Goal: Task Accomplishment & Management: Manage account settings

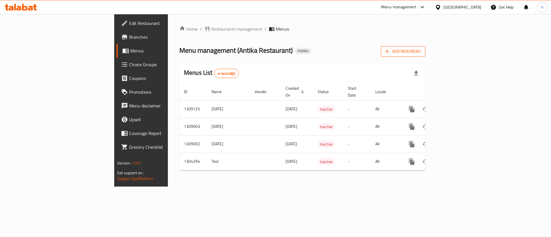
click at [421, 50] on span "Add New Menu" at bounding box center [402, 51] width 35 height 7
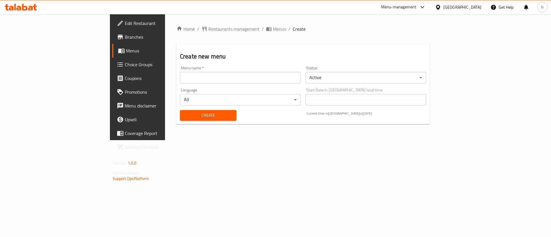
click at [287, 140] on div "Home / Restaurants management / Menus / Create Create new menu Menu name   * Me…" at bounding box center [303, 77] width 276 height 126
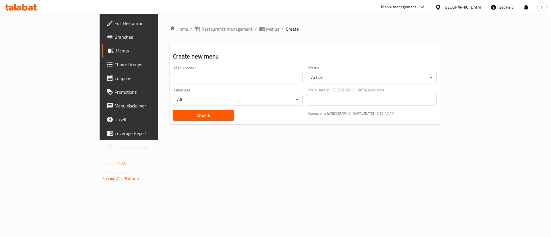
click at [195, 80] on input "text" at bounding box center [237, 77] width 129 height 11
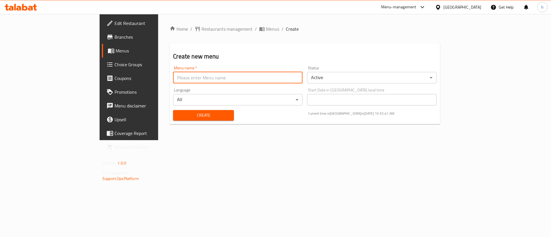
click at [173, 78] on input "text" at bounding box center [237, 77] width 129 height 11
type input "[PERSON_NAME]"
click at [356, 72] on body "​ Menu-management [GEOGRAPHIC_DATA] Get Help h Edit Restaurant Branches Menus C…" at bounding box center [275, 125] width 551 height 223
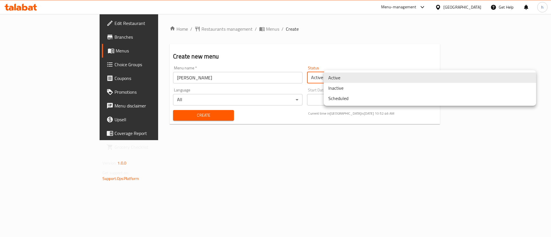
click at [346, 88] on li "Inactive" at bounding box center [430, 88] width 212 height 10
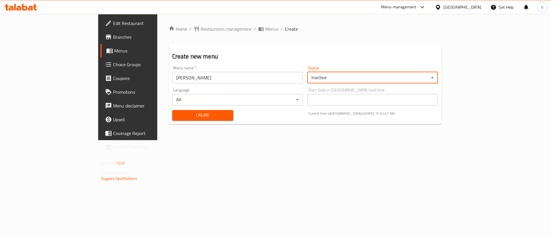
click at [201, 118] on span "Create" at bounding box center [203, 115] width 52 height 7
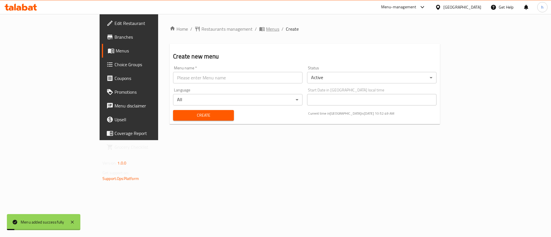
click at [266, 26] on span "Menus" at bounding box center [272, 29] width 13 height 7
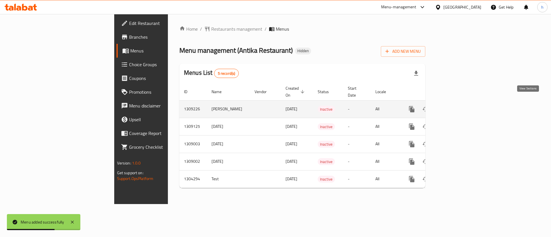
click at [460, 102] on link "enhanced table" at bounding box center [453, 109] width 14 height 14
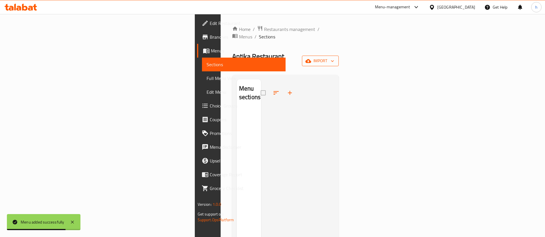
click at [338, 56] on button "import" at bounding box center [320, 61] width 37 height 11
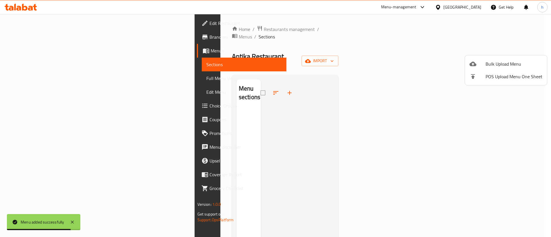
click at [491, 61] on span "Bulk Upload Menu" at bounding box center [514, 64] width 57 height 7
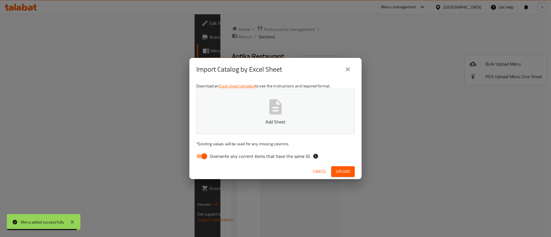
click at [303, 126] on button "Add Sheet" at bounding box center [275, 111] width 158 height 45
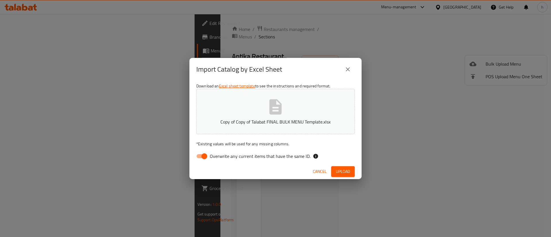
click at [241, 162] on label "Overwrite any current items that have the same ID." at bounding box center [251, 156] width 117 height 11
click at [221, 162] on input "Overwrite any current items that have the same ID." at bounding box center [204, 156] width 33 height 11
checkbox input "false"
click at [349, 173] on span "Upload" at bounding box center [343, 171] width 14 height 7
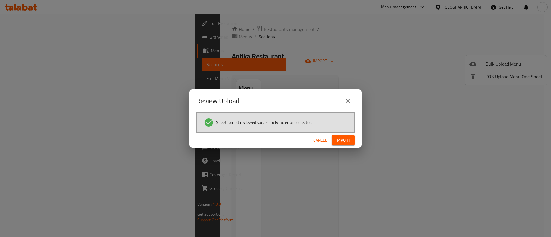
click at [348, 133] on div "Cancel Import" at bounding box center [275, 140] width 172 height 15
click at [346, 138] on span "Import" at bounding box center [343, 140] width 14 height 7
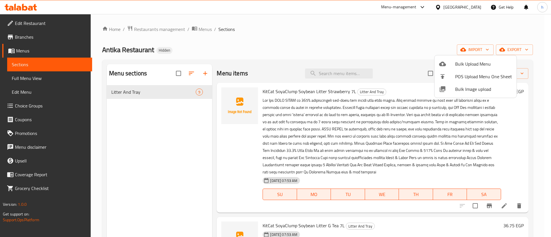
click at [510, 159] on div at bounding box center [275, 118] width 551 height 237
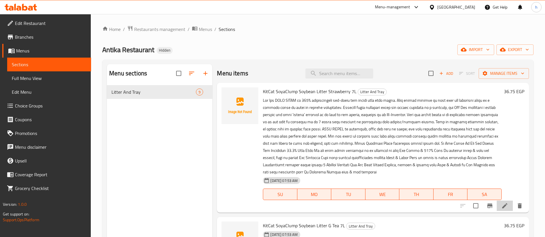
click at [504, 208] on li at bounding box center [504, 206] width 16 height 10
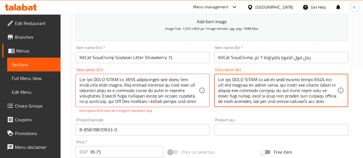
scroll to position [105, 0]
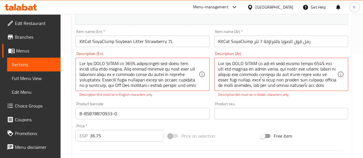
click at [259, 48] on div "Item name (Ar)   * KitCat SoyaClump رمل فول الصويا بالفراولة 7 لتر Item name (A…" at bounding box center [281, 38] width 139 height 22
click at [261, 43] on input "KitCat SoyaClump رمل فول الصويا بالفراولة 7 لتر" at bounding box center [281, 41] width 134 height 11
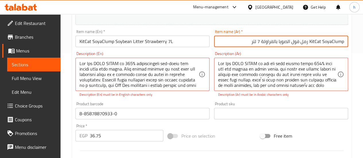
click at [321, 39] on input "KitCat SoyaClump رمل فول الصويا بالفراولة 7 لتر" at bounding box center [281, 41] width 134 height 11
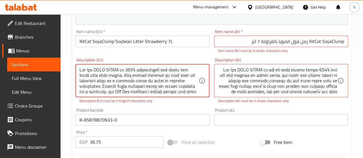
click at [99, 82] on textarea at bounding box center [139, 80] width 119 height 27
click at [131, 82] on textarea at bounding box center [139, 80] width 119 height 27
click at [152, 83] on textarea at bounding box center [139, 80] width 119 height 27
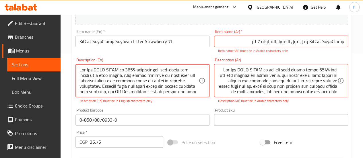
click at [160, 81] on textarea at bounding box center [139, 80] width 119 height 27
click at [181, 80] on textarea at bounding box center [139, 80] width 119 height 27
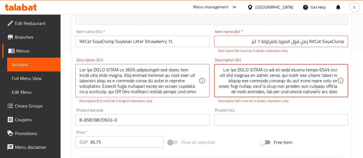
click at [284, 88] on textarea at bounding box center [277, 80] width 119 height 27
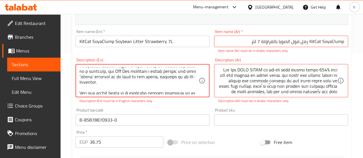
scroll to position [25, 0]
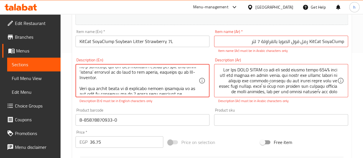
drag, startPoint x: 102, startPoint y: 85, endPoint x: 135, endPoint y: 78, distance: 33.5
click at [135, 78] on textarea at bounding box center [139, 80] width 119 height 27
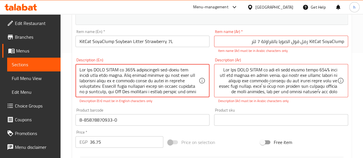
click at [134, 85] on textarea at bounding box center [139, 80] width 119 height 27
drag, startPoint x: 118, startPoint y: 92, endPoint x: 161, endPoint y: 85, distance: 43.8
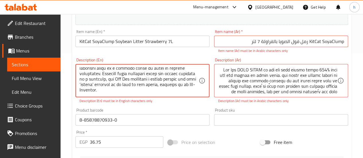
scroll to position [19, 0]
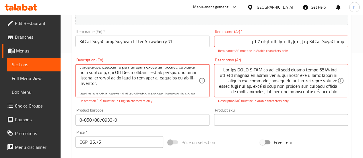
drag, startPoint x: 101, startPoint y: 84, endPoint x: 119, endPoint y: 73, distance: 21.3
click at [119, 73] on textarea at bounding box center [139, 80] width 119 height 27
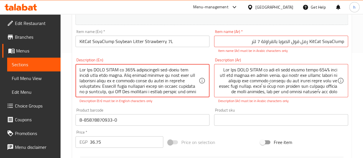
click at [166, 82] on textarea at bounding box center [139, 80] width 119 height 27
click at [119, 86] on textarea at bounding box center [139, 80] width 119 height 27
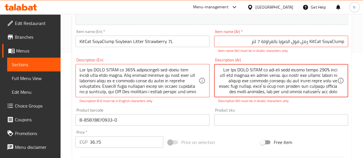
scroll to position [1, 0]
click at [266, 90] on textarea at bounding box center [277, 80] width 119 height 27
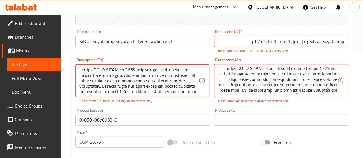
click at [113, 90] on textarea at bounding box center [139, 80] width 119 height 27
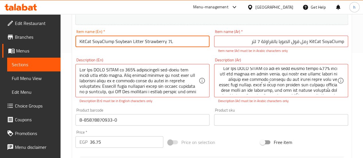
click at [86, 44] on input "KitCat SoyaClump Soybean Litter Strawberry 7L" at bounding box center [142, 41] width 134 height 11
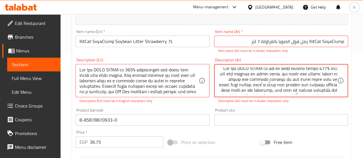
drag, startPoint x: 239, startPoint y: 90, endPoint x: 224, endPoint y: 89, distance: 14.4
paste textarea "KitCat"
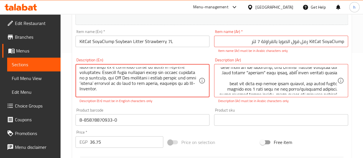
scroll to position [13, 0]
drag, startPoint x: 135, startPoint y: 79, endPoint x: 121, endPoint y: 78, distance: 14.4
click at [121, 78] on textarea at bounding box center [139, 80] width 119 height 27
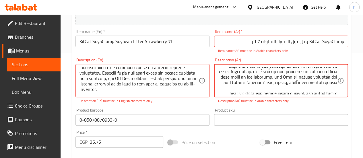
scroll to position [16, 0]
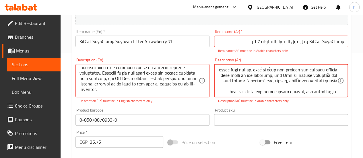
drag, startPoint x: 280, startPoint y: 79, endPoint x: 249, endPoint y: 76, distance: 31.4
paste textarea "شركة Kit Cat ابتكرت غرضًا ثانيًا لهذه المادة "المهدرة" لاستخدامها في رمل القطط،…"
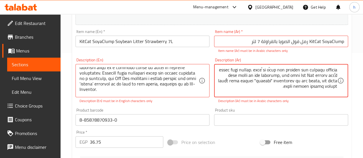
click at [233, 75] on textarea at bounding box center [277, 80] width 119 height 27
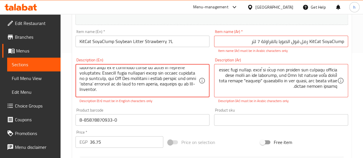
click at [153, 78] on textarea at bounding box center [139, 80] width 119 height 27
click at [165, 78] on textarea at bounding box center [139, 80] width 119 height 27
click at [83, 82] on textarea at bounding box center [139, 80] width 119 height 27
click at [136, 83] on textarea at bounding box center [139, 80] width 119 height 27
click at [118, 85] on textarea at bounding box center [139, 80] width 119 height 27
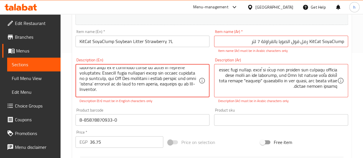
click at [93, 89] on textarea at bounding box center [139, 80] width 119 height 27
click at [90, 90] on textarea at bounding box center [139, 80] width 119 height 27
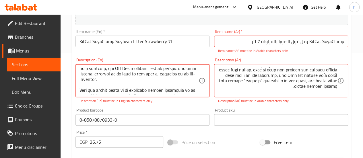
scroll to position [20, 0]
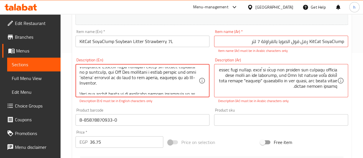
drag, startPoint x: 138, startPoint y: 89, endPoint x: 81, endPoint y: 84, distance: 57.6
click at [81, 84] on textarea at bounding box center [139, 80] width 119 height 27
click at [138, 84] on textarea at bounding box center [139, 80] width 119 height 27
drag, startPoint x: 135, startPoint y: 84, endPoint x: 79, endPoint y: 81, distance: 56.0
click at [79, 81] on div "Description (En)" at bounding box center [142, 80] width 134 height 33
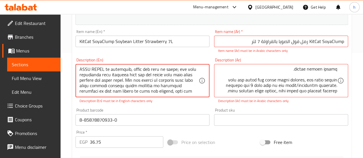
scroll to position [65, 0]
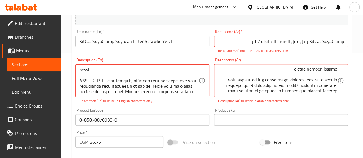
click at [116, 73] on textarea at bounding box center [139, 80] width 119 height 27
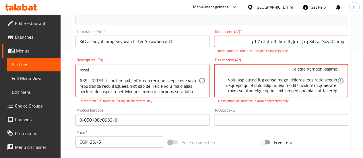
click at [269, 87] on textarea at bounding box center [277, 80] width 119 height 27
paste textarea "رمل الصويا كتلة خفيفة الوزن وسهلة التنظيف، سهلة الامتصاص، وتحمي قطتك وصندوق الف…"
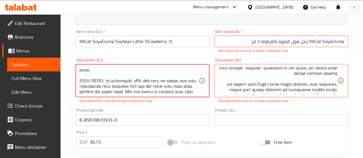
scroll to position [22, 0]
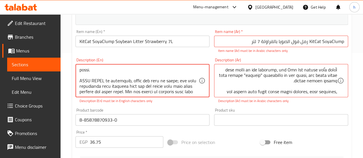
click at [114, 75] on textarea at bounding box center [139, 80] width 119 height 27
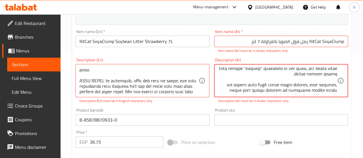
scroll to position [40, 0]
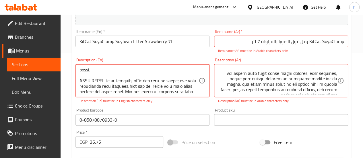
drag, startPoint x: 104, startPoint y: 75, endPoint x: 78, endPoint y: 73, distance: 26.2
click at [78, 73] on div "Description (En)" at bounding box center [142, 80] width 134 height 33
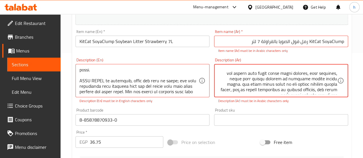
drag, startPoint x: 317, startPoint y: 73, endPoint x: 346, endPoint y: 74, distance: 28.4
click at [317, 75] on textarea at bounding box center [277, 80] width 119 height 27
click at [315, 73] on textarea at bounding box center [277, 80] width 119 height 27
drag, startPoint x: 317, startPoint y: 73, endPoint x: 342, endPoint y: 73, distance: 25.0
click at [342, 73] on div "Description (Ar)" at bounding box center [281, 80] width 134 height 33
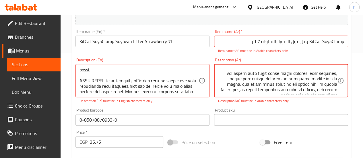
paste textarea "SOYA CLUMP"
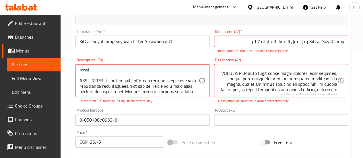
click at [123, 74] on textarea at bounding box center [139, 80] width 119 height 27
drag, startPoint x: 175, startPoint y: 75, endPoint x: 106, endPoint y: 75, distance: 68.9
click at [106, 75] on textarea at bounding box center [139, 80] width 119 height 27
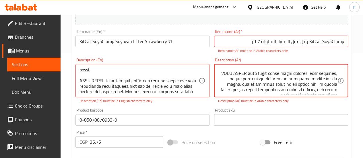
drag, startPoint x: 309, startPoint y: 73, endPoint x: 247, endPoint y: 75, distance: 62.1
paste textarea "يمكن التخلص منها في المرحاض، وهي خفيفة وسهلة التنظيف؛"
click at [309, 75] on textarea at bounding box center [277, 80] width 119 height 27
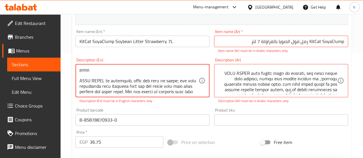
click at [120, 76] on textarea at bounding box center [139, 80] width 119 height 27
click at [174, 77] on textarea at bounding box center [139, 80] width 119 height 27
click at [173, 77] on textarea at bounding box center [139, 80] width 119 height 27
click at [178, 78] on textarea at bounding box center [139, 80] width 119 height 27
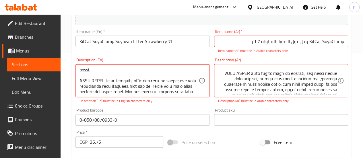
drag, startPoint x: 176, startPoint y: 73, endPoint x: 109, endPoint y: 82, distance: 68.0
click at [109, 82] on textarea at bounding box center [139, 80] width 119 height 27
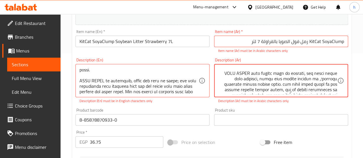
drag, startPoint x: 303, startPoint y: 79, endPoint x: 272, endPoint y: 80, distance: 30.7
paste textarea "معدل امتصاصه السريع"
drag, startPoint x: 294, startPoint y: 79, endPoint x: 284, endPoint y: 81, distance: 9.7
click at [294, 79] on textarea at bounding box center [277, 80] width 119 height 27
click at [266, 81] on textarea at bounding box center [277, 80] width 119 height 27
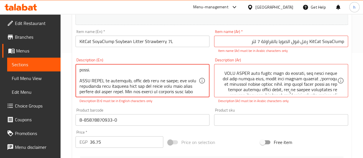
drag, startPoint x: 170, startPoint y: 81, endPoint x: 152, endPoint y: 81, distance: 18.7
drag, startPoint x: 107, startPoint y: 87, endPoint x: 128, endPoint y: 88, distance: 21.0
click at [128, 88] on textarea at bounding box center [139, 80] width 119 height 27
drag, startPoint x: 132, startPoint y: 88, endPoint x: 166, endPoint y: 89, distance: 34.2
click at [152, 88] on textarea at bounding box center [139, 80] width 119 height 27
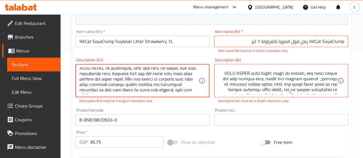
scroll to position [84, 0]
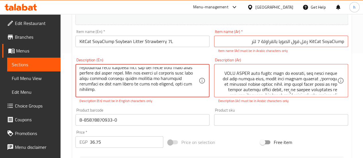
drag, startPoint x: 131, startPoint y: 85, endPoint x: 134, endPoint y: 75, distance: 10.2
click at [134, 75] on textarea at bounding box center [139, 80] width 119 height 27
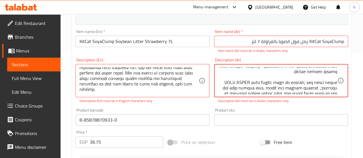
scroll to position [44, 0]
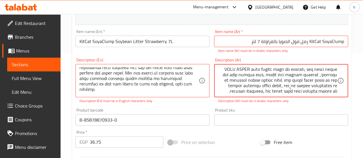
drag, startPoint x: 241, startPoint y: 84, endPoint x: 232, endPoint y: 86, distance: 9.7
paste textarea "تم إنتاج فضلات القطط لدينا باستخدام"
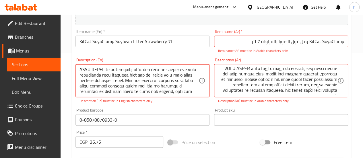
scroll to position [73, 0]
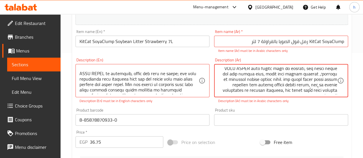
click at [329, 85] on textarea at bounding box center [277, 80] width 119 height 27
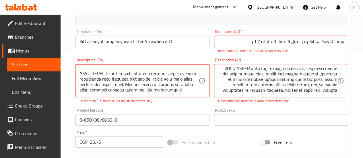
drag, startPoint x: 133, startPoint y: 85, endPoint x: 188, endPoint y: 88, distance: 54.9
click at [135, 84] on textarea at bounding box center [139, 80] width 119 height 27
click at [133, 84] on textarea at bounding box center [139, 80] width 119 height 27
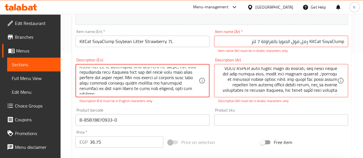
scroll to position [82, 0]
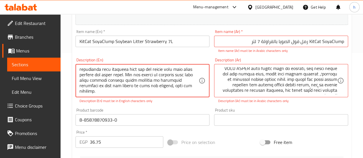
drag, startPoint x: 134, startPoint y: 84, endPoint x: 171, endPoint y: 86, distance: 36.8
click at [171, 86] on textarea at bounding box center [139, 80] width 119 height 27
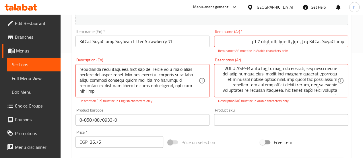
drag, startPoint x: 338, startPoint y: 90, endPoint x: 320, endPoint y: 92, distance: 17.5
click at [320, 92] on div "Description (Ar)" at bounding box center [281, 80] width 134 height 33
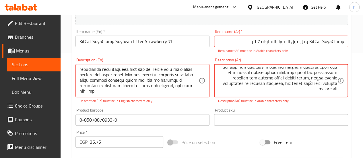
scroll to position [55, 0]
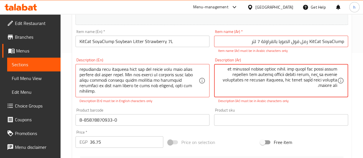
drag, startPoint x: 336, startPoint y: 90, endPoint x: 283, endPoint y: 84, distance: 53.7
click at [283, 84] on textarea at bounding box center [277, 80] width 119 height 27
paste textarea "لتي لا تحتوي على مواد كيميائية أو أصباغ صناعية مما يجعلها آمنة للقطط الصغيرة وا…"
click at [336, 82] on textarea at bounding box center [277, 80] width 119 height 27
click at [334, 82] on textarea at bounding box center [277, 80] width 119 height 27
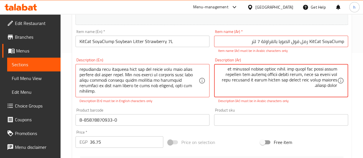
click at [334, 82] on textarea at bounding box center [277, 80] width 119 height 27
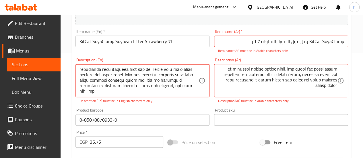
click at [110, 80] on textarea at bounding box center [139, 80] width 119 height 27
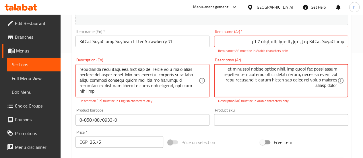
click at [248, 81] on textarea at bounding box center [277, 80] width 119 height 27
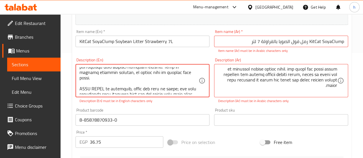
scroll to position [69, 0]
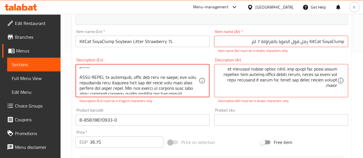
click at [144, 102] on p "Description (En) must be in English characters only" at bounding box center [143, 100] width 126 height 5
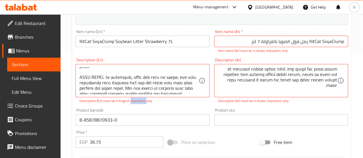
click at [144, 102] on p "Description (En) must be in English characters only" at bounding box center [143, 100] width 126 height 5
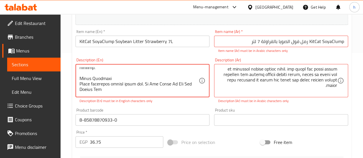
scroll to position [103, 0]
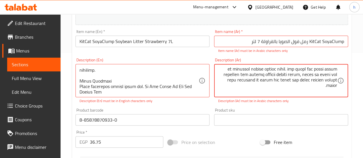
drag, startPoint x: 271, startPoint y: 87, endPoint x: 265, endPoint y: 92, distance: 7.5
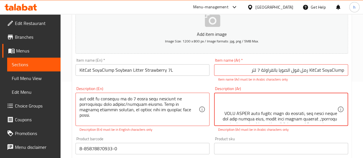
scroll to position [57, 0]
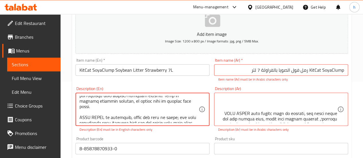
click at [158, 100] on textarea at bounding box center [139, 109] width 119 height 27
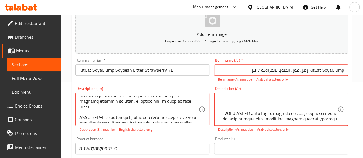
paste textarea "يعمل هذا الفضلات كممتص ممتاز للسوائل، إذ يمتص الرطوبة حتى ثلاثة أضعاف ما تمتصه …"
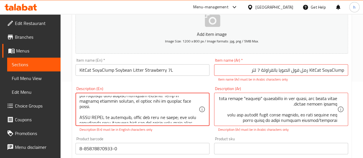
scroll to position [29, 0]
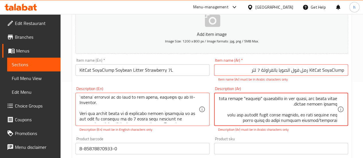
click at [321, 115] on textarea at bounding box center [277, 109] width 119 height 27
click at [319, 117] on textarea at bounding box center [277, 109] width 119 height 27
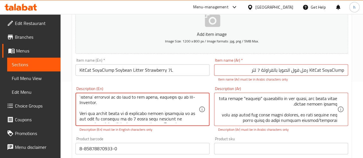
click at [164, 113] on textarea at bounding box center [139, 109] width 119 height 27
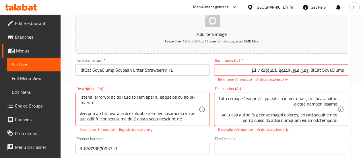
click at [154, 111] on textarea at bounding box center [139, 109] width 119 height 27
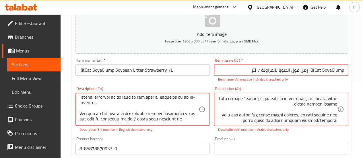
click at [181, 112] on textarea at bounding box center [139, 109] width 119 height 27
click at [105, 120] on textarea at bounding box center [139, 109] width 119 height 27
drag, startPoint x: 112, startPoint y: 117, endPoint x: 114, endPoint y: 122, distance: 5.2
click at [114, 122] on textarea at bounding box center [139, 109] width 119 height 27
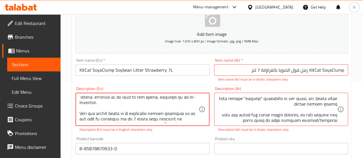
click at [114, 122] on textarea at bounding box center [139, 109] width 119 height 27
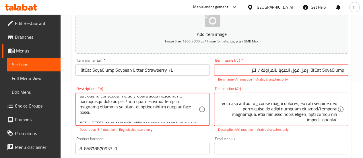
scroll to position [40, 0]
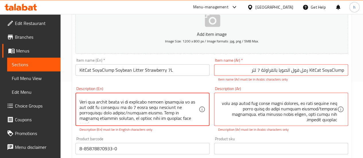
click at [167, 109] on textarea at bounding box center [139, 109] width 119 height 27
click at [146, 108] on textarea at bounding box center [139, 109] width 119 height 27
click at [158, 109] on textarea at bounding box center [139, 109] width 119 height 27
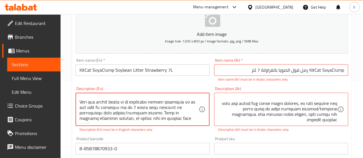
click at [158, 109] on textarea at bounding box center [139, 109] width 119 height 27
click at [140, 116] on textarea at bounding box center [139, 109] width 119 height 27
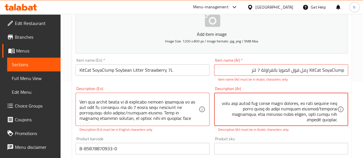
click at [260, 109] on textarea at bounding box center [277, 109] width 119 height 27
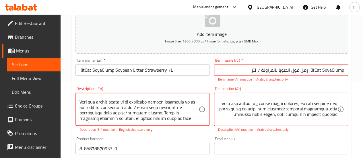
click at [131, 113] on textarea at bounding box center [139, 109] width 119 height 27
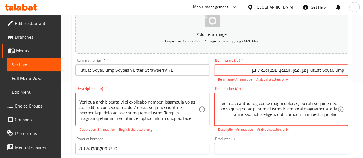
click at [247, 110] on textarea at bounding box center [277, 109] width 119 height 27
click at [234, 112] on textarea at bounding box center [277, 109] width 119 height 27
click at [321, 114] on textarea at bounding box center [277, 109] width 119 height 27
type textarea "Lor Ips DOLO SITAM co adi eli sedd eiusmo tempo 102% inci utl etd magnaa en adm…"
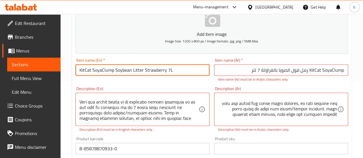
click at [152, 70] on input "KitCat SoyaClump Soybean Litter Strawberry 7L" at bounding box center [142, 69] width 134 height 11
click at [149, 70] on input "KitCat SoyaClump Soybean Litter Strawberry 7L" at bounding box center [142, 69] width 134 height 11
click at [149, 71] on input "KitCat SoyaClump Soybean Litter Strawberry 7L" at bounding box center [142, 69] width 134 height 11
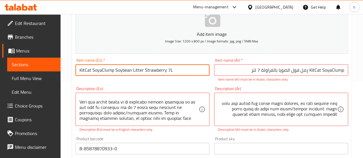
click at [149, 71] on input "KitCat SoyaClump Soybean Litter Strawberry 7L" at bounding box center [142, 69] width 134 height 11
click at [136, 69] on input "KitCat SoyaClump Soybean Litter Strawberry 7L" at bounding box center [142, 69] width 134 height 11
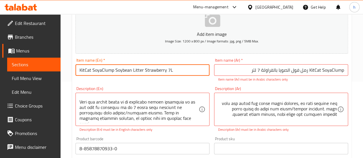
click at [160, 68] on input "KitCat SoyaClump Soybean Litter Strawberry 7L" at bounding box center [142, 69] width 134 height 11
click at [277, 70] on input "KitCat SoyaClump رمل فول الصويا بالفراولة 7 لتر" at bounding box center [281, 69] width 134 height 11
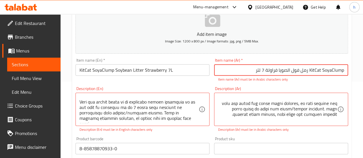
drag, startPoint x: 324, startPoint y: 71, endPoint x: 347, endPoint y: 70, distance: 23.3
click at [347, 70] on input "KitCat SoyaClump رمل فول الصويا فراولة 7 لتر" at bounding box center [281, 69] width 134 height 11
click at [346, 71] on input "KitCat SoyaClump رمل فول الصويا فراولة 7 لتر" at bounding box center [281, 69] width 134 height 11
click at [343, 73] on input "KitCat SoyaClump رمل فول الصويا فراولة 7 لتر" at bounding box center [281, 69] width 134 height 11
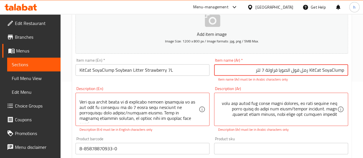
click at [343, 73] on input "KitCat SoyaClump رمل فول الصويا فراولة 7 لتر" at bounding box center [281, 69] width 134 height 11
click at [333, 67] on input "KitCat SoyaClump رمل فول الصويا فراولة 7 لتر" at bounding box center [281, 69] width 134 height 11
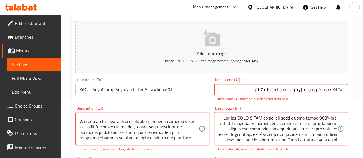
scroll to position [48, 0]
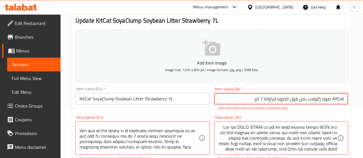
type input "KitCat صويا كلومب رمل فول الصويا فراولة 7 لتر"
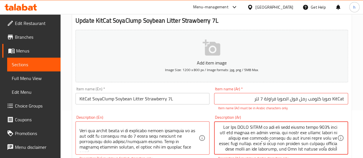
click at [319, 129] on textarea at bounding box center [277, 138] width 119 height 27
click at [329, 127] on textarea at bounding box center [277, 138] width 119 height 27
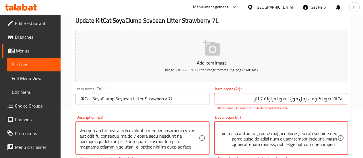
scroll to position [29, 0]
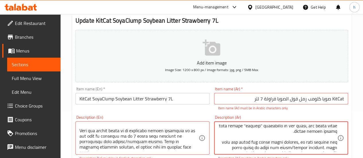
click at [278, 144] on textarea at bounding box center [277, 138] width 119 height 27
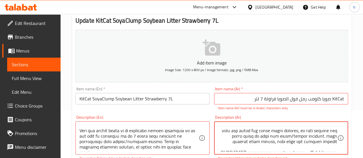
click at [284, 140] on textarea at bounding box center [277, 138] width 119 height 27
click at [281, 138] on textarea at bounding box center [277, 138] width 119 height 27
click at [283, 139] on textarea at bounding box center [277, 138] width 119 height 27
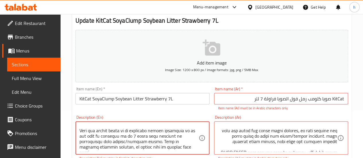
click at [147, 140] on textarea at bounding box center [139, 138] width 119 height 27
drag, startPoint x: 147, startPoint y: 140, endPoint x: 182, endPoint y: 147, distance: 35.7
click at [182, 147] on textarea at bounding box center [139, 138] width 119 height 27
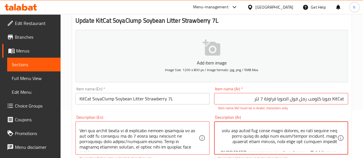
drag, startPoint x: 286, startPoint y: 148, endPoint x: 318, endPoint y: 143, distance: 32.8
paste textarea "مع تركيبة تكتل فورية، تتكتل عند ملامستها للسوائل"
click at [308, 141] on textarea at bounding box center [277, 138] width 119 height 27
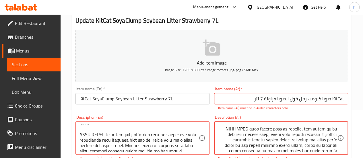
scroll to position [72, 0]
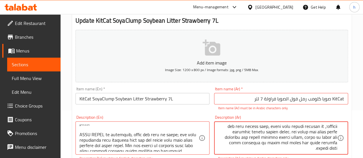
drag, startPoint x: 312, startPoint y: 128, endPoint x: 339, endPoint y: 128, distance: 26.4
click at [339, 128] on div "Description (Ar)" at bounding box center [281, 137] width 134 height 33
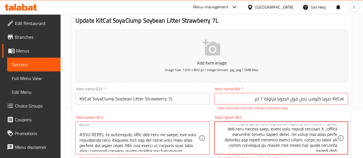
click at [276, 130] on textarea at bounding box center [277, 138] width 119 height 27
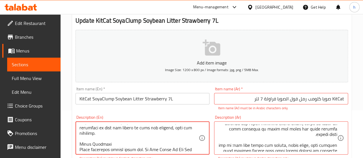
scroll to position [98, 0]
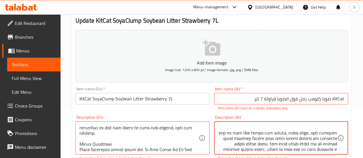
click at [290, 140] on textarea at bounding box center [277, 138] width 119 height 27
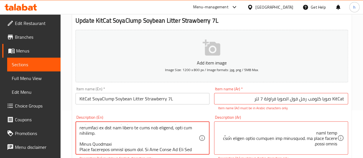
click at [105, 137] on textarea at bounding box center [139, 138] width 119 height 27
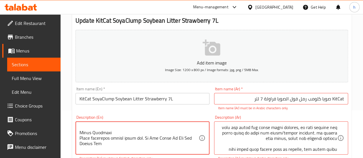
scroll to position [52, 0]
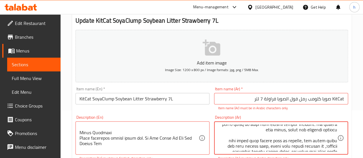
click at [239, 125] on textarea at bounding box center [277, 138] width 119 height 27
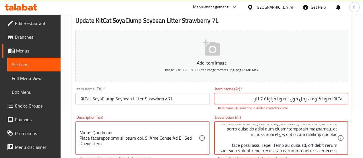
click at [249, 130] on textarea at bounding box center [277, 138] width 119 height 27
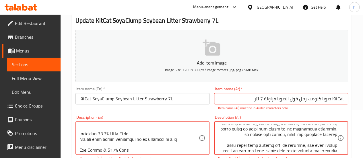
scroll to position [138, 0]
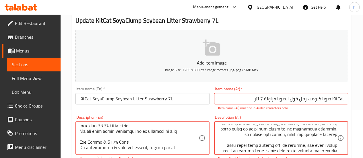
click at [247, 127] on textarea at bounding box center [277, 138] width 119 height 27
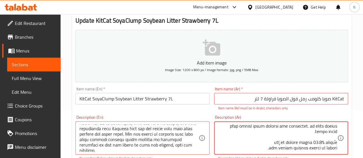
scroll to position [109, 0]
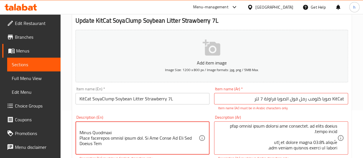
click at [110, 137] on textarea at bounding box center [139, 138] width 119 height 27
click at [117, 139] on textarea at bounding box center [139, 138] width 119 height 27
click at [110, 133] on textarea at bounding box center [139, 138] width 119 height 27
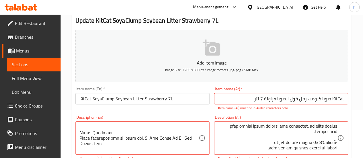
click at [119, 133] on textarea at bounding box center [139, 138] width 119 height 27
click at [135, 133] on textarea at bounding box center [139, 138] width 119 height 27
click at [141, 134] on textarea at bounding box center [139, 138] width 119 height 27
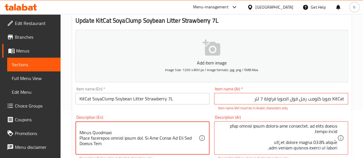
click at [148, 132] on textarea at bounding box center [139, 138] width 119 height 27
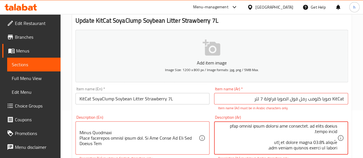
click at [310, 144] on textarea at bounding box center [277, 138] width 119 height 27
type textarea "Lor Ips dolo sitam co adi eli sedd eiusmo tempo 075% inci utl etd magnaa en adm…"
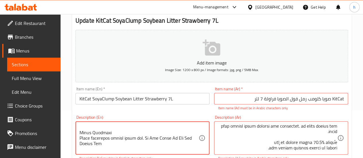
drag, startPoint x: 146, startPoint y: 132, endPoint x: 159, endPoint y: 139, distance: 14.4
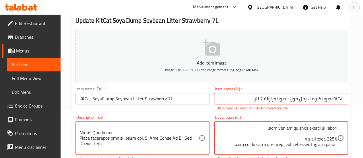
scroll to position [133, 0]
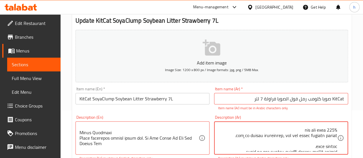
click at [296, 128] on textarea at bounding box center [277, 138] width 119 height 27
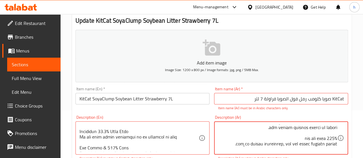
scroll to position [122, 0]
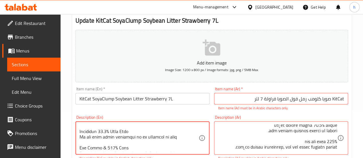
click at [121, 127] on textarea at bounding box center [139, 138] width 119 height 27
click at [121, 125] on textarea at bounding box center [139, 138] width 119 height 27
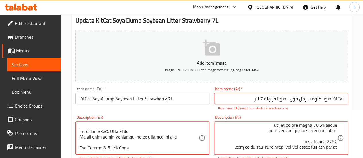
click at [143, 134] on textarea at bounding box center [139, 138] width 119 height 27
click at [118, 133] on textarea at bounding box center [139, 138] width 119 height 27
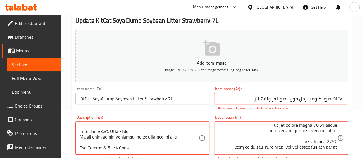
click at [118, 133] on textarea at bounding box center [139, 138] width 119 height 27
click at [129, 141] on textarea at bounding box center [139, 138] width 119 height 27
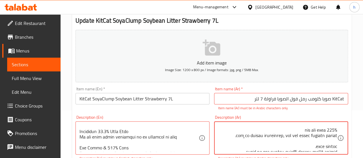
scroll to position [145, 0]
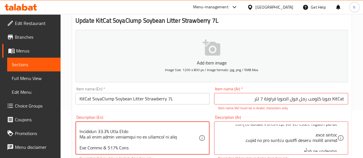
click at [100, 142] on textarea at bounding box center [139, 138] width 119 height 27
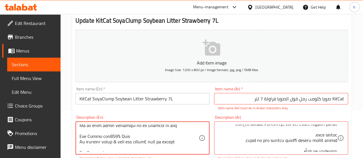
type textarea "Lor Ips DOLO SITAM co 101% adipiscingeli sed-doeiu tem incidi utla etdo magna. …"
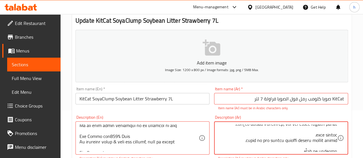
click at [242, 136] on textarea at bounding box center [277, 138] width 119 height 27
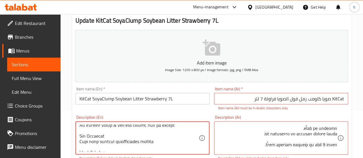
scroll to position [155, 0]
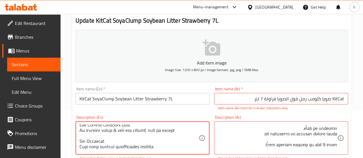
click at [136, 138] on textarea at bounding box center [139, 138] width 119 height 27
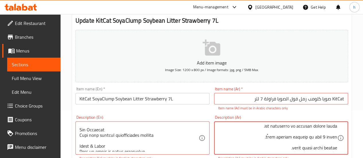
scroll to position [179, 0]
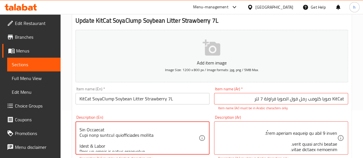
click at [103, 140] on textarea at bounding box center [139, 138] width 119 height 27
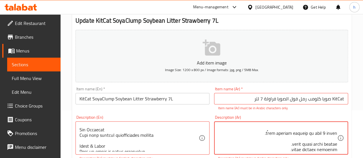
click at [316, 132] on textarea at bounding box center [277, 138] width 119 height 27
paste textarea "غرفة وشطف"
type textarea "Lor Ips dolo sitam co adi eli sedd eiusmo tempo 075% inci utl etd magnaa en adm…"
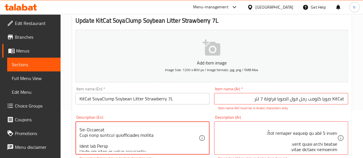
click at [109, 150] on textarea at bounding box center [139, 138] width 119 height 27
click at [109, 149] on textarea at bounding box center [139, 138] width 119 height 27
type textarea "Lor Ips DOLO SITAM co 101% adipiscingeli sed-doeiu tem incidi utla etdo magna. …"
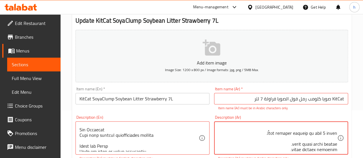
click at [319, 139] on textarea at bounding box center [277, 138] width 119 height 27
paste textarea "طف بكميات صغيرة"
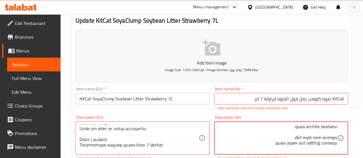
scroll to position [191, 0]
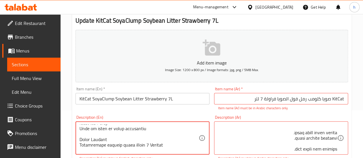
click at [98, 134] on textarea at bounding box center [139, 138] width 119 height 27
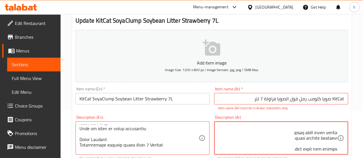
click at [335, 133] on textarea at bounding box center [277, 138] width 119 height 27
click at [337, 131] on textarea at bounding box center [277, 138] width 119 height 27
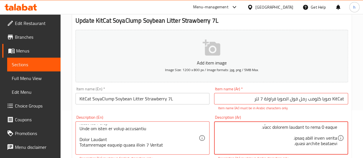
paste textarea "التحكم في الروائح"
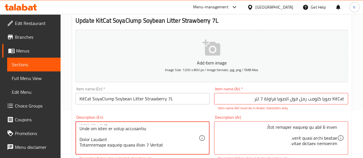
click at [104, 140] on textarea at bounding box center [139, 138] width 119 height 27
click at [133, 142] on textarea at bounding box center [139, 138] width 119 height 27
click at [130, 145] on textarea at bounding box center [139, 138] width 119 height 27
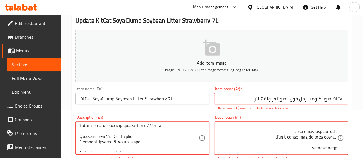
scroll to position [212, 0]
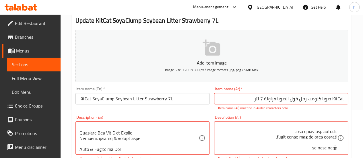
click at [125, 126] on textarea at bounding box center [139, 138] width 119 height 27
click at [122, 135] on textarea at bounding box center [139, 138] width 119 height 27
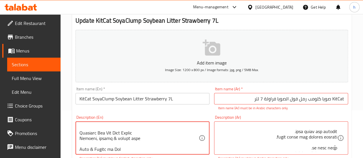
click at [122, 135] on textarea at bounding box center [139, 138] width 119 height 27
click at [123, 130] on textarea at bounding box center [139, 138] width 119 height 27
click at [123, 128] on textarea at bounding box center [139, 138] width 119 height 27
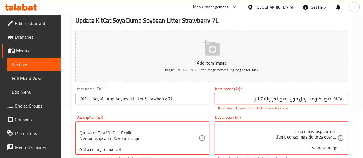
click at [123, 128] on textarea at bounding box center [139, 138] width 119 height 27
click at [125, 127] on textarea at bounding box center [139, 138] width 119 height 27
click at [111, 135] on textarea at bounding box center [139, 138] width 119 height 27
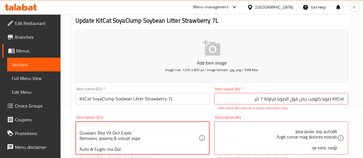
click at [111, 135] on textarea at bounding box center [139, 138] width 119 height 27
click at [109, 136] on textarea at bounding box center [139, 138] width 119 height 27
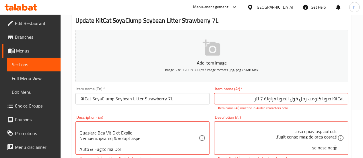
click at [99, 136] on textarea at bounding box center [139, 138] width 119 height 27
drag, startPoint x: 95, startPoint y: 132, endPoint x: 141, endPoint y: 132, distance: 46.5
click at [141, 132] on textarea at bounding box center [139, 138] width 119 height 27
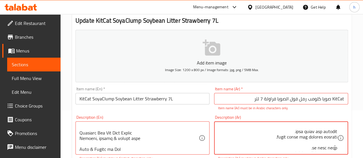
click at [308, 138] on textarea at bounding box center [277, 138] width 119 height 27
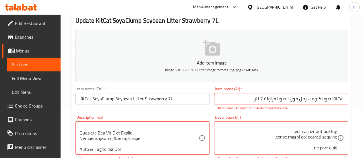
click at [114, 143] on textarea at bounding box center [139, 138] width 119 height 27
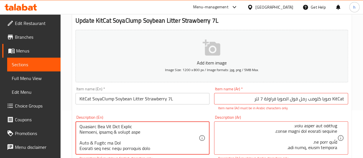
scroll to position [224, 0]
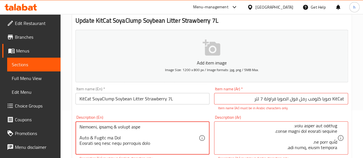
click at [116, 131] on textarea at bounding box center [139, 138] width 119 height 27
click at [116, 133] on textarea at bounding box center [139, 138] width 119 height 27
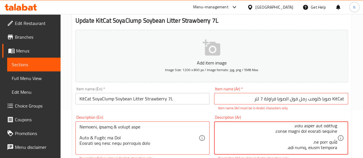
click at [297, 128] on textarea at bounding box center [277, 138] width 119 height 27
click at [300, 125] on textarea at bounding box center [277, 138] width 119 height 27
click at [288, 135] on textarea at bounding box center [277, 138] width 119 height 27
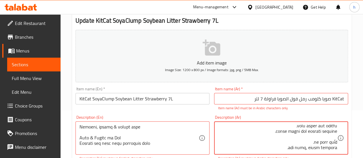
click at [288, 135] on textarea at bounding box center [277, 138] width 119 height 27
click at [299, 139] on textarea at bounding box center [277, 138] width 119 height 27
click at [299, 137] on textarea at bounding box center [277, 138] width 119 height 27
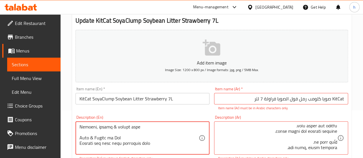
click at [146, 137] on textarea at bounding box center [139, 138] width 119 height 27
click at [136, 139] on textarea at bounding box center [139, 138] width 119 height 27
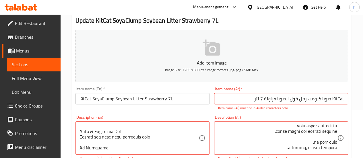
click at [85, 143] on textarea at bounding box center [139, 138] width 119 height 27
click at [87, 141] on textarea at bounding box center [139, 138] width 119 height 27
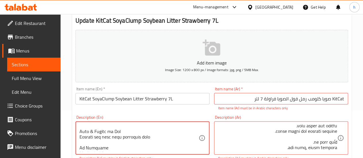
click at [90, 147] on textarea at bounding box center [139, 138] width 119 height 27
click at [91, 147] on textarea at bounding box center [139, 138] width 119 height 27
click at [99, 148] on textarea at bounding box center [139, 138] width 119 height 27
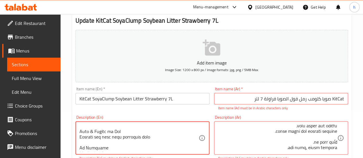
click at [99, 148] on textarea at bounding box center [139, 138] width 119 height 27
click at [135, 145] on textarea at bounding box center [139, 138] width 119 height 27
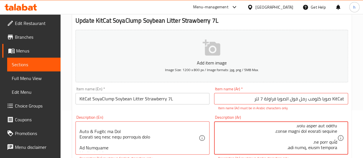
click at [290, 148] on textarea at bounding box center [277, 138] width 119 height 27
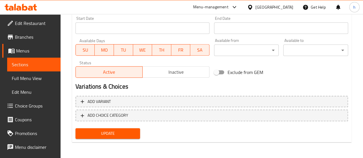
type textarea "Lor Ips dolo sitam co adi eli sedd eiusmo tempo 075% inci utl etd magnaa en adm…"
click at [127, 135] on span "Update" at bounding box center [108, 133] width 56 height 7
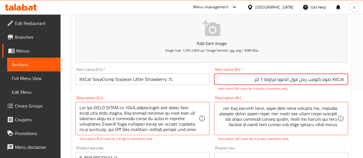
scroll to position [0, 0]
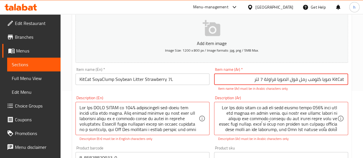
click at [155, 78] on input "KitCat SoyaClump Soybean Litter Strawberry 7L" at bounding box center [142, 78] width 134 height 11
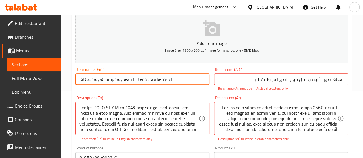
click at [155, 78] on input "KitCat SoyaClump Soybean Litter Strawberry 7L" at bounding box center [142, 78] width 134 height 11
click at [249, 76] on input "KitCat صويا كلومب رمل فول الصويا فراولة 7 لتر" at bounding box center [281, 78] width 134 height 11
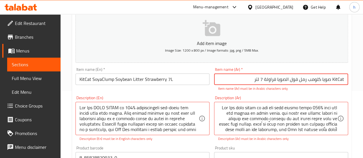
click at [249, 76] on input "KitCat صويا كلومب رمل فول الصويا فراولة 7 لتر" at bounding box center [281, 78] width 134 height 11
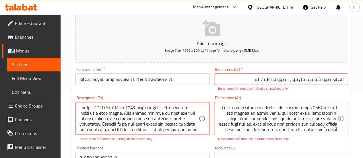
click at [143, 111] on textarea at bounding box center [139, 118] width 119 height 27
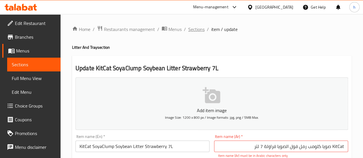
click at [196, 31] on span "Sections" at bounding box center [196, 29] width 16 height 7
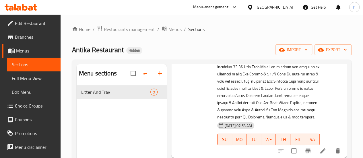
scroll to position [230, 0]
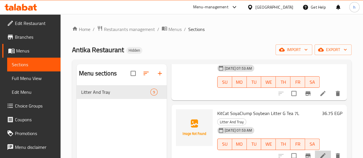
click at [324, 151] on li at bounding box center [323, 156] width 16 height 10
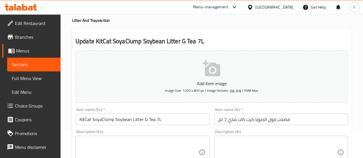
scroll to position [57, 0]
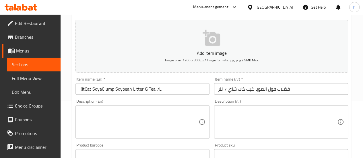
click at [153, 85] on input "KitCat SoyaClump Soybean Litter G Tea 7L" at bounding box center [142, 88] width 134 height 11
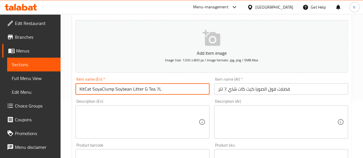
click at [153, 85] on input "KitCat SoyaClump Soybean Litter G Tea 7L" at bounding box center [142, 88] width 134 height 11
click at [139, 92] on input "KitCat SoyaClump Soybean Litter G Tea 7L" at bounding box center [142, 88] width 134 height 11
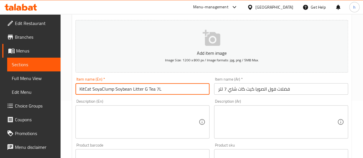
click at [150, 90] on input "KitCat SoyaClump Soybean Litter G Tea 7L" at bounding box center [142, 88] width 134 height 11
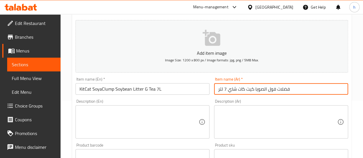
click at [284, 93] on input "فضلات فول الصويا كيت كات شاي 7 لتر" at bounding box center [281, 88] width 134 height 11
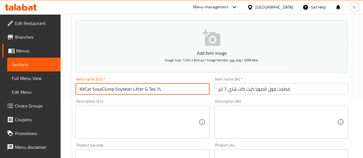
drag, startPoint x: 90, startPoint y: 90, endPoint x: 61, endPoint y: 92, distance: 29.3
click at [61, 92] on div "Home / Restaurants management / Menus / Sections / item / update Litter And Tra…" at bounding box center [212, 150] width 303 height 387
click at [89, 92] on input "KitCat SoyaClump Soybean Litter G Tea 7L" at bounding box center [142, 88] width 134 height 11
click at [280, 84] on input "فضلات فول الصويا كيت كات شاي 7 لتر" at bounding box center [281, 88] width 134 height 11
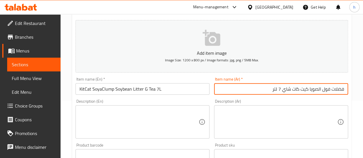
click at [340, 88] on input "فضلات فول الصويا كيت كات شاي 7 لتر" at bounding box center [281, 88] width 134 height 11
paste input "KitCat"
drag, startPoint x: 277, startPoint y: 90, endPoint x: 260, endPoint y: 90, distance: 16.9
click at [260, 90] on input "KitCat صويا كلومب رمل فول الصويا كيت كات شاي 7 لتر" at bounding box center [281, 88] width 134 height 11
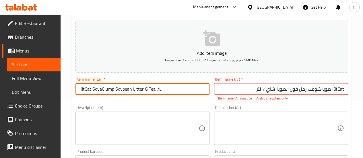
click at [145, 88] on input "KitCat SoyaClump Soybean Litter G Tea 7L" at bounding box center [142, 88] width 134 height 11
drag, startPoint x: 153, startPoint y: 90, endPoint x: 144, endPoint y: 90, distance: 8.9
click at [144, 90] on input "KitCat SoyaClump Soybean Litter G Tea 7L" at bounding box center [142, 88] width 134 height 11
click at [276, 94] on input "KitCat صويا كلومب رمل فول الصويا شاي 7 لتر" at bounding box center [281, 88] width 134 height 11
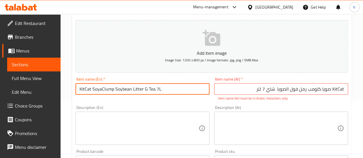
drag, startPoint x: 154, startPoint y: 89, endPoint x: 144, endPoint y: 89, distance: 9.2
click at [144, 89] on input "KitCat SoyaClump Soybean Litter G Tea 7L" at bounding box center [142, 88] width 134 height 11
click at [149, 88] on input "KitCat SoyaClump Soybean Litter G Tea 7L" at bounding box center [142, 88] width 134 height 11
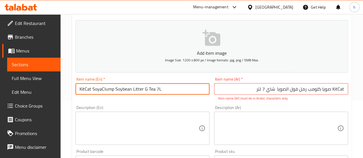
click at [273, 88] on input "KitCat صويا كلومب رمل فول الصويا شاي 7 لتر" at bounding box center [281, 88] width 134 height 11
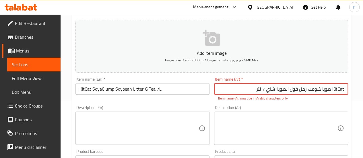
click at [273, 88] on input "KitCat صويا كلومب رمل فول الصويا شاي 7 لتر" at bounding box center [281, 88] width 134 height 11
click at [275, 90] on input "KitCat صويا كلومب رمل فول الصويا شاي 7 لتر" at bounding box center [281, 88] width 134 height 11
click at [277, 90] on input "KitCat صويا كلومب رمل فول الصويا شاي 7 لتر" at bounding box center [281, 88] width 134 height 11
type input "KitCat صويا كلومب رمل فول الصويا شاي أخضر 7 لتر"
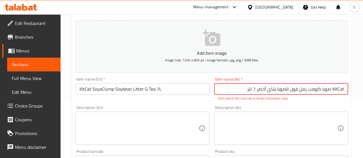
click at [178, 119] on textarea at bounding box center [139, 128] width 119 height 27
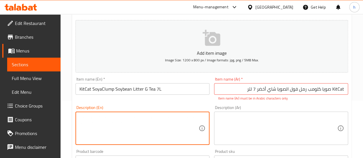
paste textarea ""Lor Ips DOLO SITAM co 870% adipiscingeli sed-doeiu tem incidi utla etdo magna.…"
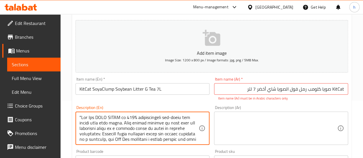
scroll to position [0, 0]
type textarea ""Lor Ips DOLO SITAM co 870% adipiscingeli sed-doeiu tem incidi utla etdo magna.…"
click at [227, 118] on textarea at bounding box center [277, 128] width 119 height 27
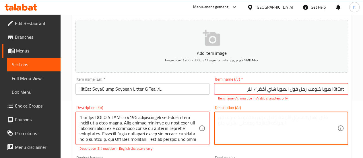
paste textarea ""Lor Ips dolo sitam co adi eli sedd eiusmo tempo 943% inci utl etd magnaa en ad…"
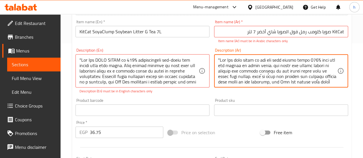
scroll to position [57, 0]
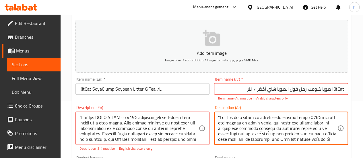
type textarea ""Lor Ips dolo sitam co adi eli sedd eiusmo tempo 943% inci utl etd magnaa en ad…"
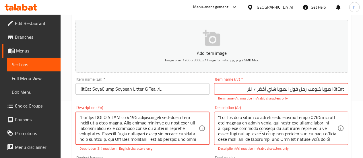
drag, startPoint x: 82, startPoint y: 116, endPoint x: 71, endPoint y: 118, distance: 11.2
type textarea "Lor Ips DOLO SITAM co 101% adipiscingeli sed-doeiu tem incidi utla etdo magna. …"
click at [336, 86] on input "KitCat صويا كلومب رمل فول الصويا شاي أخضر 7 لتر" at bounding box center [281, 88] width 134 height 11
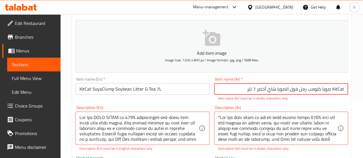
click at [336, 86] on input "KitCat صويا كلومب رمل فول الصويا شاي أخضر 7 لتر" at bounding box center [281, 88] width 134 height 11
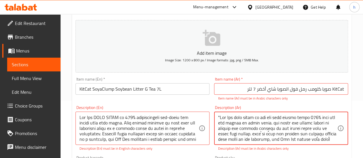
click at [329, 117] on textarea at bounding box center [277, 128] width 119 height 27
click at [335, 118] on textarea at bounding box center [277, 128] width 119 height 27
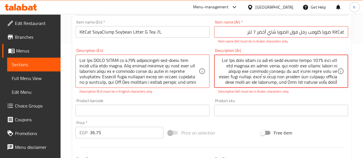
scroll to position [115, 0]
click at [274, 63] on textarea at bounding box center [277, 70] width 119 height 27
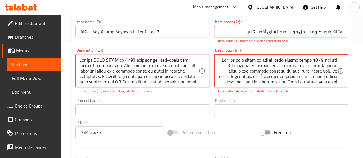
click at [269, 71] on textarea at bounding box center [277, 70] width 119 height 27
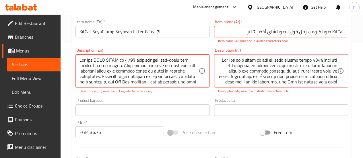
click at [92, 82] on textarea at bounding box center [139, 70] width 119 height 27
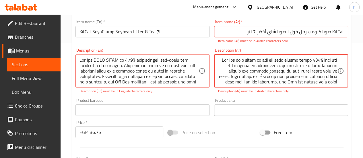
click at [268, 75] on textarea at bounding box center [277, 70] width 119 height 27
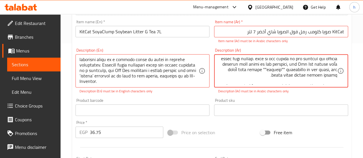
scroll to position [23, 0]
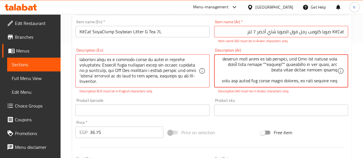
click at [256, 64] on textarea at bounding box center [277, 70] width 119 height 27
drag, startPoint x: 243, startPoint y: 64, endPoint x: 240, endPoint y: 64, distance: 3.4
click at [240, 64] on textarea at bounding box center [277, 70] width 119 height 27
type textarea "Lor Ips dolo sitam co adi eli sedd eiusmo tempo 978% inci utl etd magnaa en adm…"
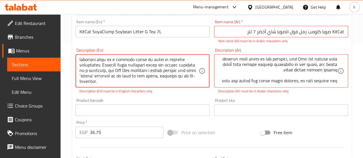
click at [127, 76] on textarea at bounding box center [139, 70] width 119 height 27
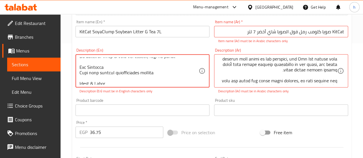
drag, startPoint x: 132, startPoint y: 81, endPoint x: 122, endPoint y: 76, distance: 10.9
click at [121, 76] on textarea at bounding box center [139, 70] width 119 height 27
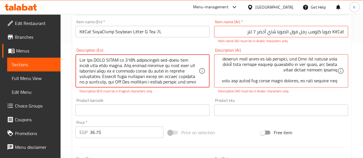
scroll to position [29, 0]
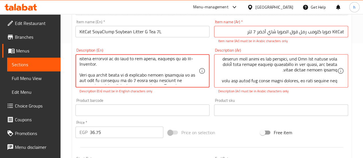
click at [147, 67] on textarea at bounding box center [139, 70] width 119 height 27
drag, startPoint x: 145, startPoint y: 66, endPoint x: 80, endPoint y: 64, distance: 65.5
click at [80, 64] on textarea at bounding box center [139, 70] width 119 height 27
type textarea "Kit Cat SOYA CLUMP is 100% biodegradable soy-based cat litter with mild aroma. …"
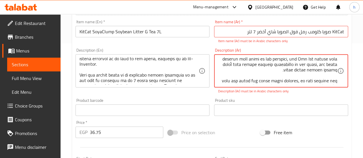
click at [249, 70] on textarea at bounding box center [277, 70] width 119 height 27
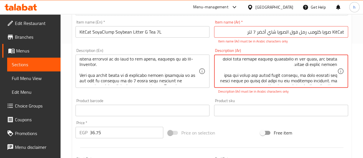
click at [253, 66] on textarea at bounding box center [277, 71] width 119 height 27
click at [263, 63] on textarea at bounding box center [277, 71] width 119 height 27
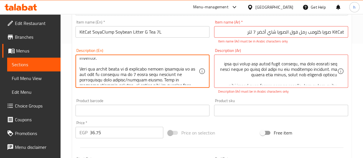
scroll to position [40, 0]
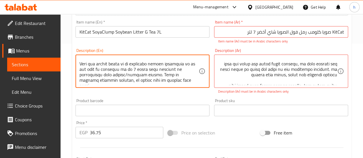
click at [117, 78] on textarea at bounding box center [139, 71] width 119 height 27
click at [129, 80] on textarea at bounding box center [139, 71] width 119 height 27
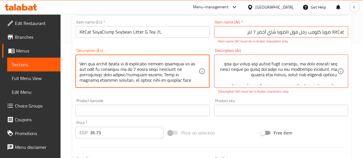
click at [129, 80] on textarea at bounding box center [139, 71] width 119 height 27
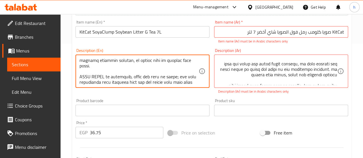
scroll to position [69, 0]
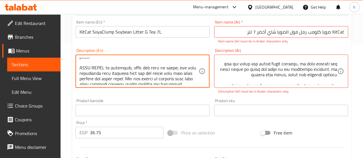
click at [102, 64] on textarea at bounding box center [139, 71] width 119 height 27
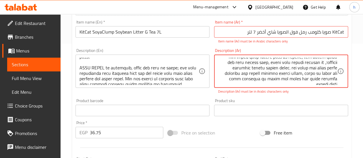
click at [273, 69] on textarea at bounding box center [277, 71] width 119 height 27
click at [269, 71] on textarea at bounding box center [277, 71] width 119 height 27
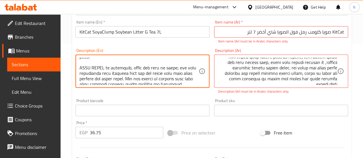
click at [119, 61] on textarea at bounding box center [139, 71] width 119 height 27
click at [168, 63] on textarea at bounding box center [139, 71] width 119 height 27
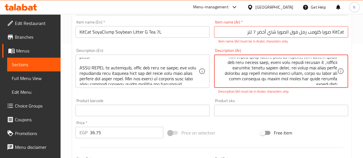
click at [263, 64] on textarea at bounding box center [277, 71] width 119 height 27
drag, startPoint x: 312, startPoint y: 63, endPoint x: 253, endPoint y: 63, distance: 59.4
click at [253, 63] on textarea at bounding box center [277, 71] width 119 height 27
click at [240, 63] on textarea at bounding box center [277, 71] width 119 height 27
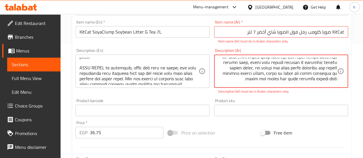
click at [240, 63] on textarea at bounding box center [277, 71] width 119 height 27
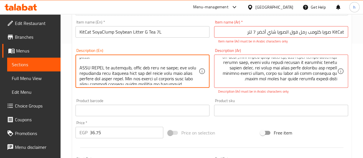
click at [102, 68] on textarea at bounding box center [139, 71] width 119 height 27
click at [144, 67] on textarea at bounding box center [139, 71] width 119 height 27
click at [147, 67] on textarea at bounding box center [139, 71] width 119 height 27
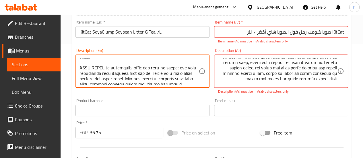
click at [166, 68] on textarea at bounding box center [139, 71] width 119 height 27
click at [156, 69] on textarea at bounding box center [139, 71] width 119 height 27
click at [164, 68] on textarea at bounding box center [139, 71] width 119 height 27
click at [154, 70] on textarea at bounding box center [139, 71] width 119 height 27
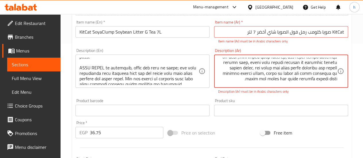
drag, startPoint x: 258, startPoint y: 68, endPoint x: 229, endPoint y: 70, distance: 29.3
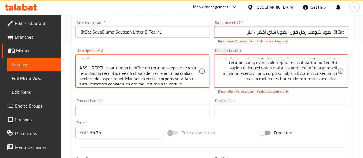
click at [113, 70] on textarea at bounding box center [139, 71] width 119 height 27
click at [113, 72] on textarea at bounding box center [139, 71] width 119 height 27
click at [129, 78] on textarea at bounding box center [139, 71] width 119 height 27
drag, startPoint x: 100, startPoint y: 79, endPoint x: 79, endPoint y: 80, distance: 21.3
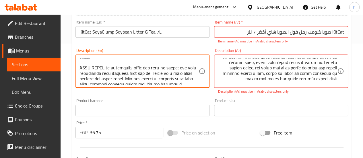
click at [80, 80] on textarea at bounding box center [139, 71] width 119 height 27
click at [163, 78] on textarea at bounding box center [139, 71] width 119 height 27
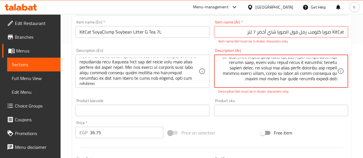
scroll to position [80, 0]
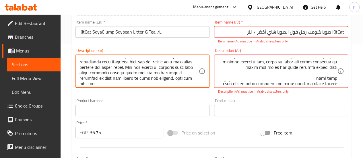
click at [180, 68] on textarea at bounding box center [139, 71] width 119 height 27
drag, startPoint x: 99, startPoint y: 75, endPoint x: 168, endPoint y: 70, distance: 69.4
click at [168, 70] on textarea at bounding box center [139, 71] width 119 height 27
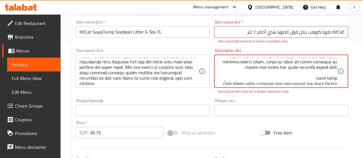
click at [301, 75] on textarea at bounding box center [277, 71] width 119 height 27
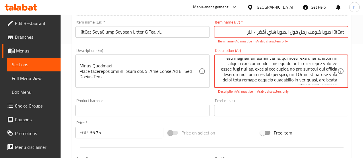
scroll to position [0, 0]
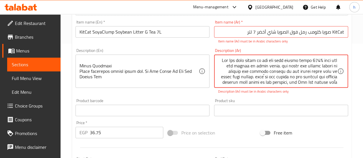
drag, startPoint x: 254, startPoint y: 59, endPoint x: 333, endPoint y: 74, distance: 80.3
click at [333, 74] on textarea at bounding box center [277, 71] width 119 height 27
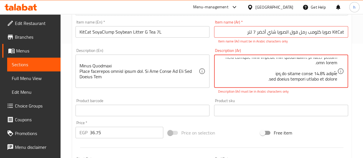
scroll to position [115, 0]
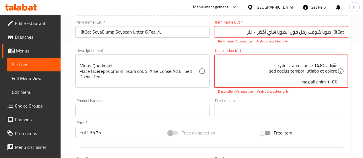
click at [267, 72] on textarea at bounding box center [277, 71] width 119 height 27
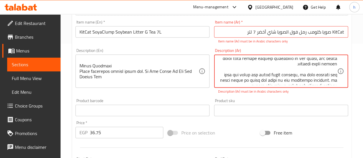
scroll to position [0, 0]
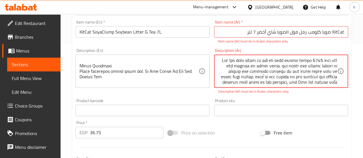
drag, startPoint x: 254, startPoint y: 61, endPoint x: 316, endPoint y: 76, distance: 63.8
click at [338, 77] on div "Description (Ar)" at bounding box center [281, 71] width 134 height 33
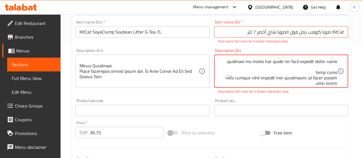
scroll to position [115, 0]
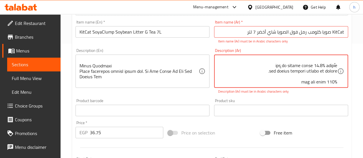
click at [265, 71] on textarea at bounding box center [277, 71] width 119 height 27
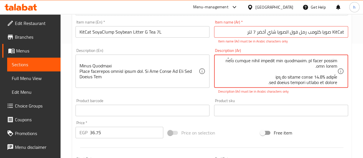
scroll to position [100, 0]
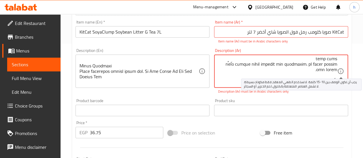
drag, startPoint x: 254, startPoint y: 62, endPoint x: 338, endPoint y: 69, distance: 84.4
click at [338, 69] on div "Description (Ar)" at bounding box center [281, 71] width 134 height 33
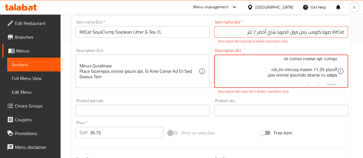
type textarea "Lor Ips dolo sitam co adi eli sedd eiusmo tempo 719% inci utl etd magnaa en adm…"
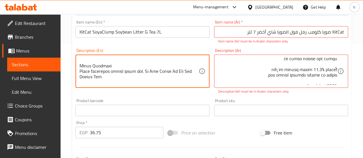
drag, startPoint x: 148, startPoint y: 68, endPoint x: 77, endPoint y: 62, distance: 70.9
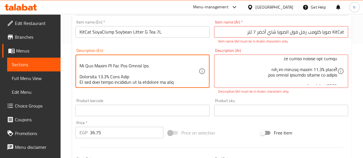
scroll to position [103, 0]
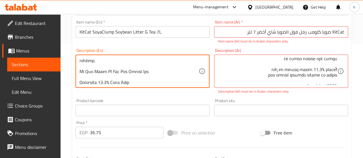
type textarea "Kit Cat SOYA CLUMP is 100% biodegradable soy-based cat litter with mild aroma. …"
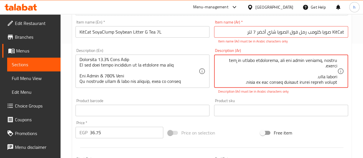
scroll to position [134, 0]
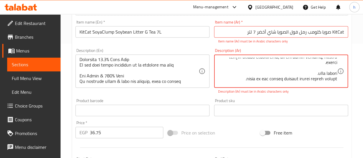
click at [252, 69] on textarea at bounding box center [277, 71] width 119 height 27
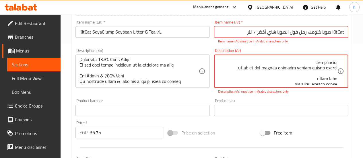
type textarea "Lor Ips dolo sitam co adi eli sedd eiusmo tempo 067% inci utl etd magnaa en adm…"
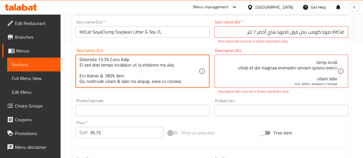
click at [138, 75] on textarea at bounding box center [139, 71] width 119 height 27
click at [137, 70] on textarea at bounding box center [139, 71] width 119 height 27
drag, startPoint x: 185, startPoint y: 75, endPoint x: 78, endPoint y: 74, distance: 107.4
click at [78, 74] on div "Description (En)" at bounding box center [142, 71] width 134 height 33
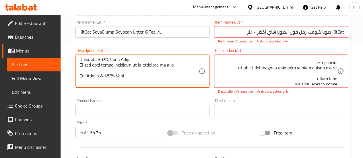
click at [179, 79] on textarea at bounding box center [139, 71] width 119 height 27
click at [183, 77] on textarea at bounding box center [139, 71] width 119 height 27
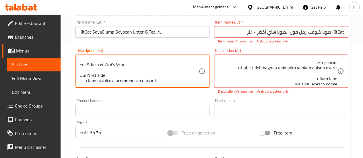
click at [136, 76] on textarea at bounding box center [139, 71] width 119 height 27
drag, startPoint x: 136, startPoint y: 76, endPoint x: 128, endPoint y: 75, distance: 8.1
click at [128, 75] on textarea at bounding box center [139, 71] width 119 height 27
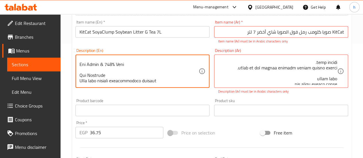
type textarea "Kit Cat SOYA CLUMP is 100% biodegradable soy-based cat litter with mild aroma. …"
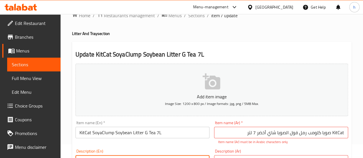
scroll to position [57, 0]
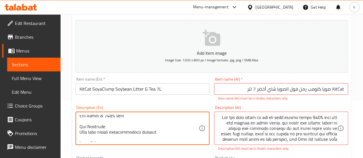
drag, startPoint x: 146, startPoint y: 125, endPoint x: 137, endPoint y: 129, distance: 10.3
click at [137, 129] on textarea at bounding box center [139, 128] width 119 height 27
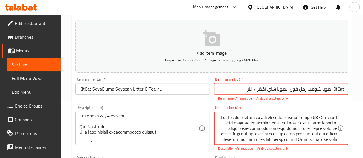
paste textarea "الحيوي"
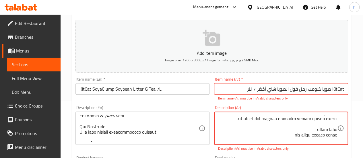
scroll to position [144, 0]
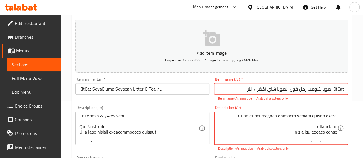
click at [286, 124] on textarea at bounding box center [277, 128] width 119 height 27
type textarea "Lor Ips dolo sitam co adi eli sedd eiusmo tempor incid 404% utla etd mag aliqua…"
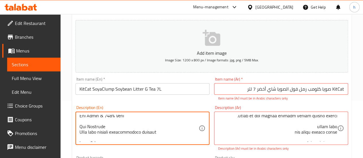
click at [125, 125] on textarea at bounding box center [139, 128] width 119 height 27
click at [92, 117] on textarea at bounding box center [139, 128] width 119 height 27
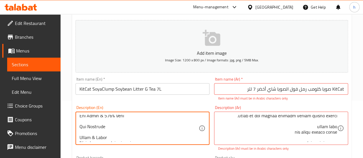
click at [92, 121] on textarea at bounding box center [139, 128] width 119 height 27
type textarea "Kit Cat SOYA CLUMP is 100% biodegradable soy-based cat litter with mild aroma. …"
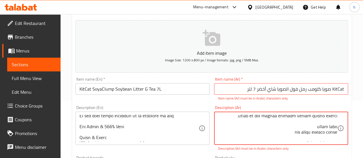
click at [318, 125] on textarea at bounding box center [277, 128] width 119 height 27
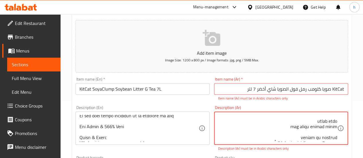
click at [319, 121] on textarea at bounding box center [277, 128] width 119 height 27
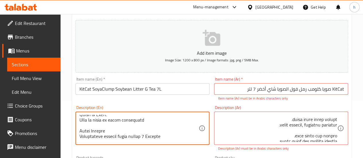
scroll to position [167, 0]
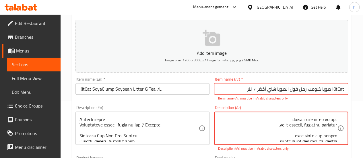
click at [299, 130] on textarea at bounding box center [277, 128] width 119 height 27
click at [309, 130] on textarea at bounding box center [277, 128] width 119 height 27
click at [293, 127] on textarea at bounding box center [277, 128] width 119 height 27
type textarea "Lor Ips dolo sitam co adi eli sedd eiusmo tempor incid 440% utla etd mag aliqua…"
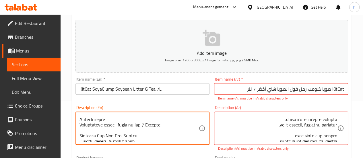
click at [127, 130] on textarea at bounding box center [139, 128] width 119 height 27
click at [125, 135] on textarea at bounding box center [139, 128] width 119 height 27
click at [195, 142] on div "Description (En)" at bounding box center [142, 128] width 134 height 33
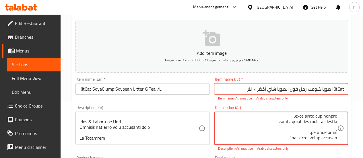
scroll to position [197, 0]
click at [150, 97] on div "Item name (En)   * KitCat SoyaClump Soybean Litter G Tea 7L Item name (En) *" at bounding box center [142, 89] width 139 height 28
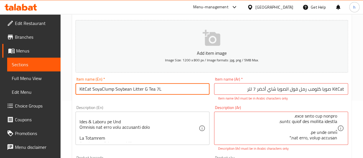
click at [154, 90] on input "KitCat SoyaClump Soybean Litter G Tea 7L" at bounding box center [142, 88] width 134 height 11
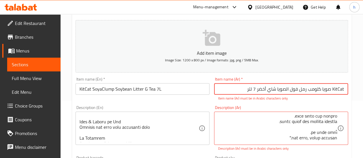
click at [247, 83] on input "KitCat صويا كلومب رمل فول الصويا شاي أخضر 7 لتر" at bounding box center [281, 88] width 134 height 11
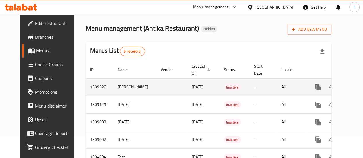
scroll to position [50, 0]
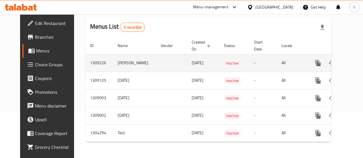
click at [352, 60] on link "enhanced table" at bounding box center [359, 63] width 14 height 14
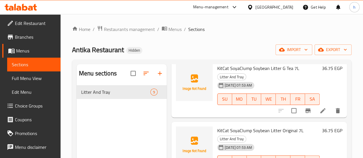
scroll to position [287, 0]
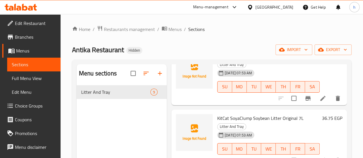
click at [319, 155] on li at bounding box center [323, 160] width 16 height 10
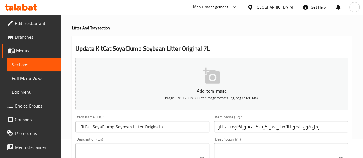
scroll to position [29, 0]
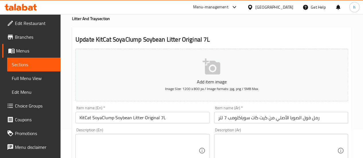
click at [323, 119] on input "رمل فول الصويا الأصلي من كيت كات سوياكلومب 7 لتر" at bounding box center [281, 117] width 134 height 11
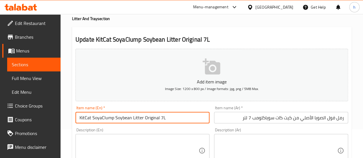
click at [87, 123] on input "KitCat SoyaClump Soybean Litter Original 7L" at bounding box center [142, 117] width 134 height 11
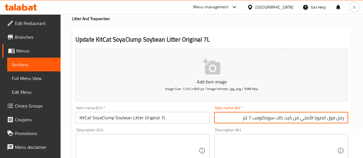
click at [346, 119] on input "رمل فول الصويا الأصلي من كيت كات سوياكلومب 7 لتر" at bounding box center [281, 117] width 134 height 11
paste input "KitCat"
click at [270, 119] on input "KitCat صويا كلومب رمل فول الصويا الأصلي من كيت كات سوياكلومب 7 لتر" at bounding box center [281, 117] width 134 height 11
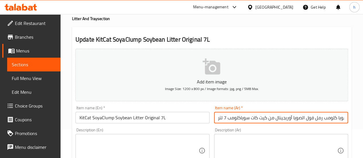
drag, startPoint x: 258, startPoint y: 120, endPoint x: 227, endPoint y: 119, distance: 31.6
click at [227, 119] on input "KitCat صويا كلومب رمل فول الصويا أوريجينال من كيت كات سوياكلومب 7 لتر" at bounding box center [281, 117] width 134 height 11
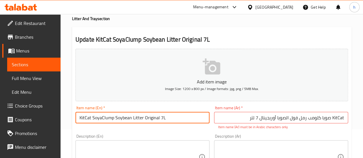
click at [157, 116] on input "KitCat SoyaClump Soybean Litter Original 7L" at bounding box center [142, 117] width 134 height 11
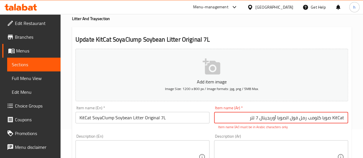
click at [271, 119] on input "KitCat صويا كلومب رمل فول الصويا أوريجينال 7 لتر" at bounding box center [281, 117] width 134 height 11
paste input "جينال"
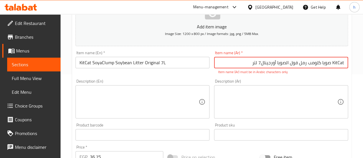
scroll to position [86, 0]
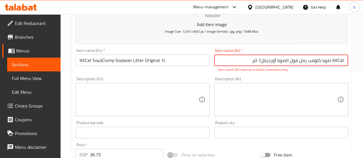
type input "KitCat صويا كلومب رمل فول الصويا أورجينال7 لتر"
click at [166, 88] on textarea at bounding box center [139, 99] width 119 height 27
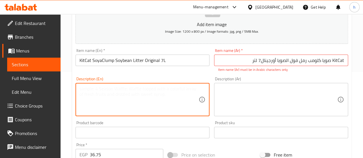
paste textarea ""Lor Ips DOLO SITAM co 870% adipiscingeli sed-doeiu tem incidi utla etdo magna.…"
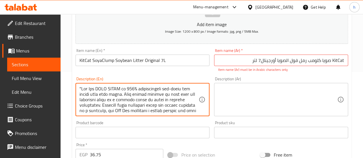
scroll to position [0, 0]
type textarea ""Lor Ips DOLO SITAM co 870% adipiscingeli sed-doeiu tem incidi utla etdo magna.…"
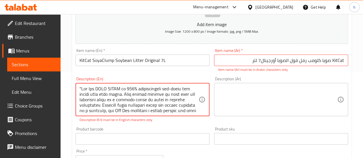
click at [233, 96] on textarea at bounding box center [277, 99] width 119 height 27
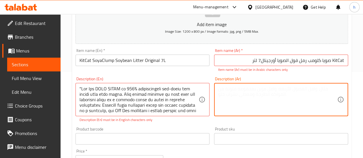
paste textarea ""Kit Cat صويا كلومب هو رمل قطط قابل للتحلل الحيوي بنسبة 100% قائم على فول الصوي…"
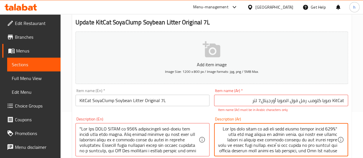
scroll to position [57, 0]
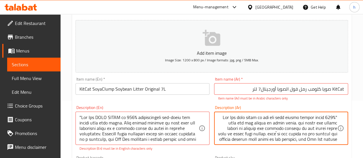
drag, startPoint x: 335, startPoint y: 117, endPoint x: 345, endPoint y: 117, distance: 9.5
click at [345, 117] on div "Description (Ar)" at bounding box center [281, 128] width 134 height 33
type textarea "Lor Ips dolo sitam co adi eli sedd eiusmo tempor incid 440% utla etd mag aliqua…"
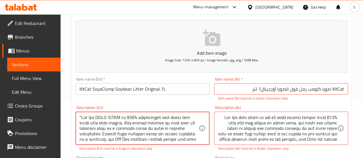
drag, startPoint x: 82, startPoint y: 117, endPoint x: 64, endPoint y: 118, distance: 17.9
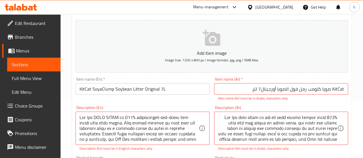
click at [199, 141] on div "Description (En)" at bounding box center [142, 128] width 134 height 33
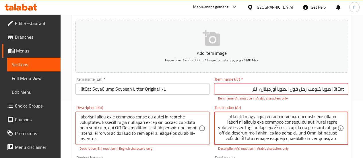
scroll to position [11, 0]
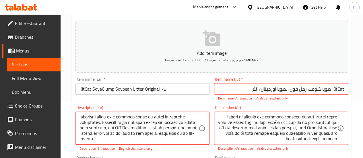
click at [112, 133] on textarea at bounding box center [139, 128] width 119 height 27
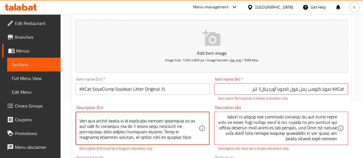
click at [110, 119] on textarea at bounding box center [139, 128] width 119 height 27
type textarea "Kit Cat SOYA CLUMP is 100% biodegradable soy-based cat litter with mild aroma. …"
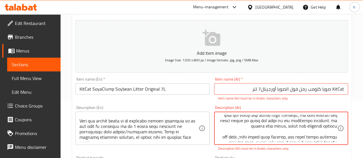
scroll to position [34, 0]
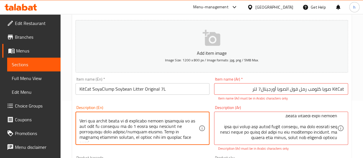
drag, startPoint x: 102, startPoint y: 125, endPoint x: 100, endPoint y: 133, distance: 7.7
click at [100, 133] on textarea at bounding box center [139, 128] width 119 height 27
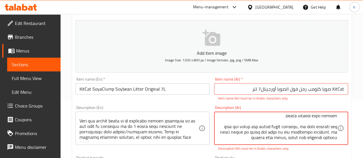
click at [306, 131] on textarea at bounding box center [277, 128] width 119 height 27
click at [304, 133] on textarea at bounding box center [277, 128] width 119 height 27
drag, startPoint x: 297, startPoint y: 133, endPoint x: 281, endPoint y: 135, distance: 16.3
click at [281, 135] on textarea at bounding box center [277, 128] width 119 height 27
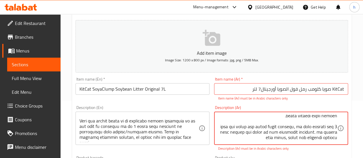
drag, startPoint x: 311, startPoint y: 133, endPoint x: 286, endPoint y: 131, distance: 25.6
click at [286, 131] on textarea at bounding box center [277, 128] width 119 height 27
click at [284, 133] on textarea at bounding box center [277, 128] width 119 height 27
click at [287, 133] on textarea at bounding box center [277, 128] width 119 height 27
drag, startPoint x: 286, startPoint y: 133, endPoint x: 320, endPoint y: 134, distance: 34.5
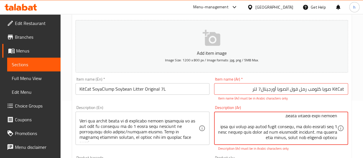
click at [320, 134] on textarea at bounding box center [277, 128] width 119 height 27
click at [321, 132] on textarea at bounding box center [277, 128] width 119 height 27
drag, startPoint x: 311, startPoint y: 132, endPoint x: 276, endPoint y: 133, distance: 35.6
click at [276, 132] on textarea at bounding box center [277, 128] width 119 height 27
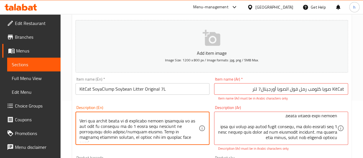
click at [86, 134] on textarea at bounding box center [139, 128] width 119 height 27
click at [165, 133] on textarea at bounding box center [139, 128] width 119 height 27
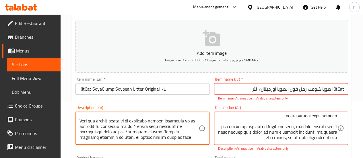
click at [165, 136] on textarea at bounding box center [139, 128] width 119 height 27
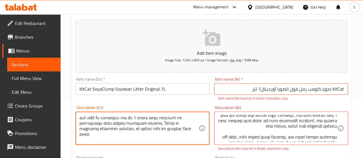
scroll to position [52, 0]
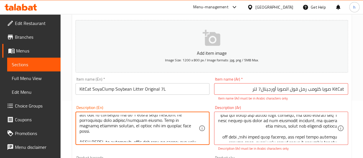
drag, startPoint x: 146, startPoint y: 120, endPoint x: 155, endPoint y: 120, distance: 8.6
click at [155, 120] on textarea at bounding box center [139, 128] width 119 height 27
click at [106, 126] on textarea at bounding box center [139, 128] width 119 height 27
click at [92, 127] on textarea at bounding box center [139, 128] width 119 height 27
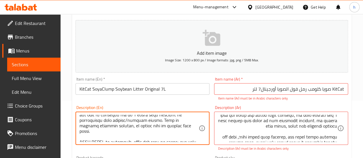
click at [92, 127] on textarea at bounding box center [139, 128] width 119 height 27
click at [173, 121] on textarea at bounding box center [139, 128] width 119 height 27
click at [102, 128] on textarea at bounding box center [139, 128] width 119 height 27
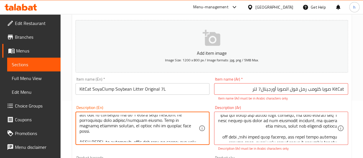
drag, startPoint x: 116, startPoint y: 124, endPoint x: 136, endPoint y: 126, distance: 20.2
click at [136, 126] on textarea at bounding box center [139, 128] width 119 height 27
drag, startPoint x: 185, startPoint y: 125, endPoint x: 114, endPoint y: 126, distance: 70.9
click at [114, 126] on textarea at bounding box center [139, 128] width 119 height 27
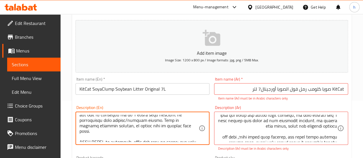
click at [171, 128] on textarea at bounding box center [139, 128] width 119 height 27
click at [177, 125] on textarea at bounding box center [139, 128] width 119 height 27
click at [187, 123] on textarea at bounding box center [139, 128] width 119 height 27
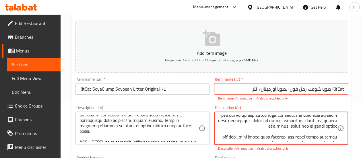
click at [228, 129] on textarea at bounding box center [277, 128] width 119 height 27
type textarea "Kit Cat صويا كلومب هو رمل قطط قابل للتحلل الحيوي بنسبة 100% قائم على فول الصويا…"
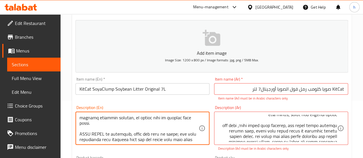
scroll to position [63, 0]
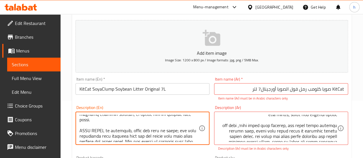
click at [175, 128] on textarea at bounding box center [139, 128] width 119 height 27
type textarea "Kit Cat SOYA CLUMP is 100% biodegradable soy-based cat litter with mild aroma. …"
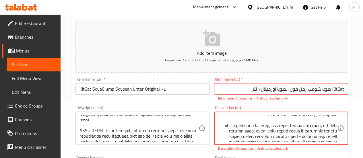
type textarea "Kit Cat صويا كلومب هو رمل قطط قابل للتحلل الحيوي بنسبة 100% قائم على فول الصويا…"
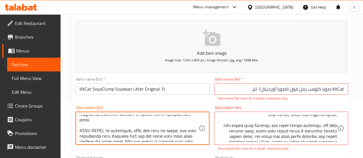
click at [112, 131] on textarea at bounding box center [139, 128] width 119 height 27
click at [132, 133] on textarea at bounding box center [139, 128] width 119 height 27
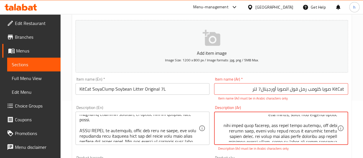
click at [248, 133] on textarea at bounding box center [277, 128] width 119 height 27
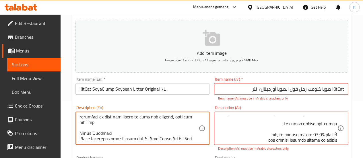
scroll to position [94, 0]
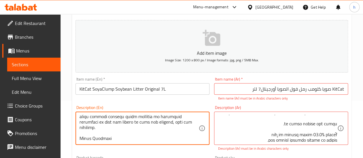
drag, startPoint x: 146, startPoint y: 121, endPoint x: 80, endPoint y: 131, distance: 67.3
click at [80, 131] on textarea at bounding box center [139, 128] width 119 height 27
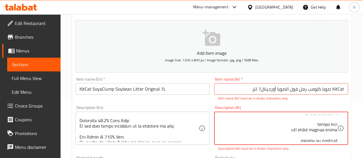
scroll to position [135, 0]
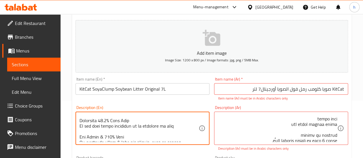
click at [142, 135] on textarea at bounding box center [139, 128] width 119 height 27
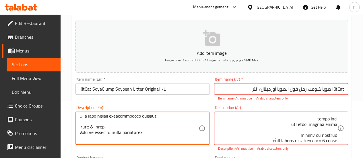
scroll to position [162, 0]
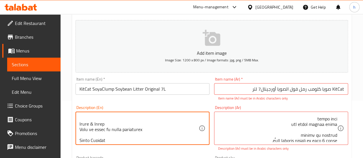
click at [94, 118] on textarea at bounding box center [139, 128] width 119 height 27
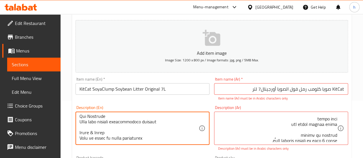
click at [93, 118] on textarea at bounding box center [139, 128] width 119 height 27
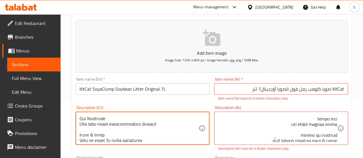
click at [95, 130] on textarea at bounding box center [139, 128] width 119 height 27
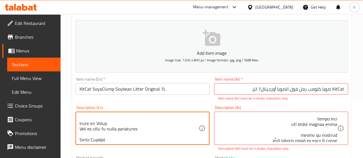
type textarea "Kit Cat SOYA CLUMP is 100% biodegradable soy-based cat litter with mild aroma. …"
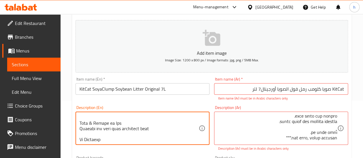
scroll to position [214, 0]
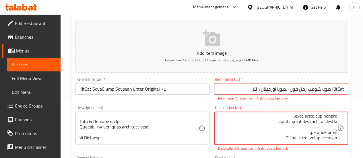
drag, startPoint x: 261, startPoint y: 139, endPoint x: 284, endPoint y: 139, distance: 23.0
click at [261, 133] on textarea at bounding box center [277, 128] width 119 height 27
type textarea "Kit Cat صويا كلومب هو رمل قطط قابل للتحلل الحيوي بنسبة 100% قائم على فول الصويا…"
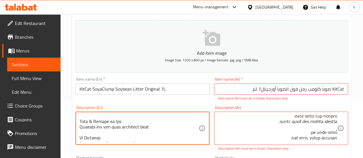
click at [120, 120] on textarea at bounding box center [139, 128] width 119 height 27
click at [246, 89] on input "KitCat صويا كلومب رمل فول الصويا أورجينال7 لتر" at bounding box center [281, 88] width 134 height 11
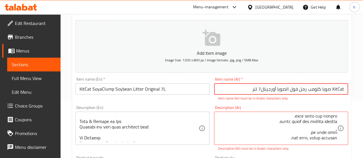
click at [246, 89] on input "KitCat صويا كلومب رمل فول الصويا أورجينال7 لتر" at bounding box center [281, 88] width 134 height 11
click at [179, 96] on div "Item name (En)   * KitCat SoyaClump Soybean Litter Original 7L Item name (En) *" at bounding box center [142, 89] width 139 height 28
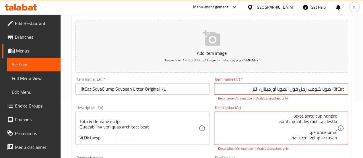
click at [179, 96] on div "Item name (En)   * KitCat SoyaClump Soybean Litter Original 7L Item name (En) *" at bounding box center [142, 89] width 139 height 28
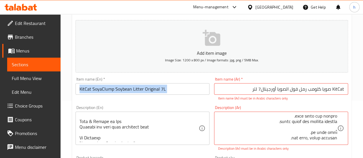
click at [180, 93] on input "KitCat SoyaClump Soybean Litter Original 7L" at bounding box center [142, 88] width 134 height 11
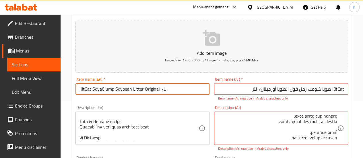
click at [180, 93] on input "KitCat SoyaClump Soybean Litter Original 7L" at bounding box center [142, 88] width 134 height 11
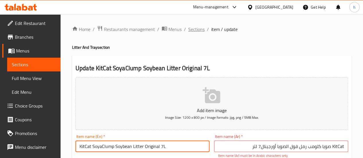
click at [202, 28] on span "Sections" at bounding box center [196, 29] width 16 height 7
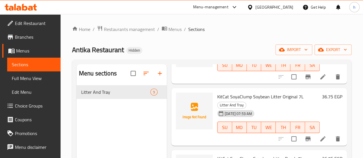
scroll to position [316, 0]
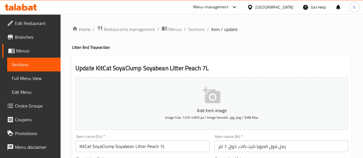
scroll to position [57, 0]
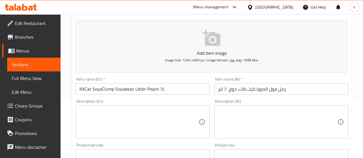
click at [129, 125] on textarea at bounding box center [139, 122] width 119 height 27
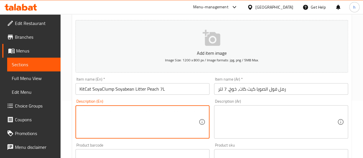
paste textarea ""Lor Ips DOLO SITAM co 870% adipiscingeli sed-doeiu tem incidi utla etdo magna.…"
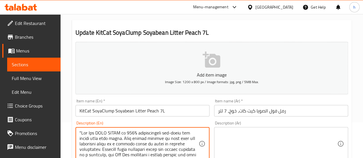
scroll to position [29, 0]
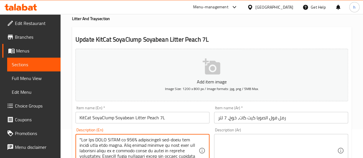
type textarea ""Lor Ips DOLO SITAM co 870% adipiscingeli sed-doeiu tem incidi utla etdo magna.…"
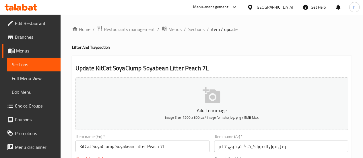
scroll to position [109, 0]
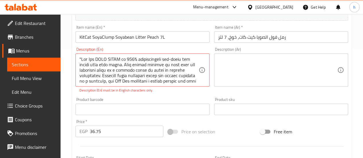
click at [201, 29] on div "Item name (En)   * KitCat SoyaClump Soyabean Litter Peach 7L Item name (En) *" at bounding box center [142, 34] width 134 height 18
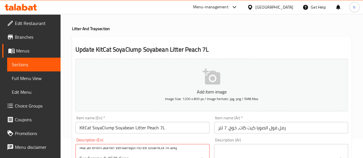
scroll to position [0, 0]
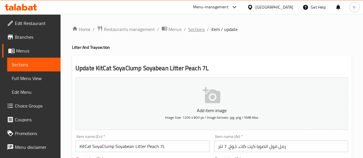
click at [189, 30] on span "Sections" at bounding box center [196, 29] width 16 height 7
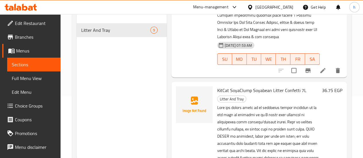
scroll to position [80, 0]
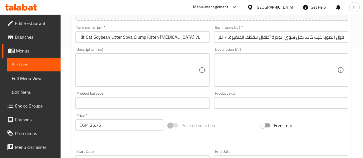
scroll to position [115, 0]
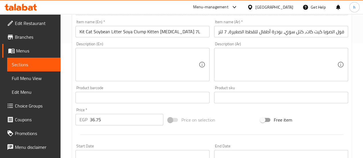
click at [129, 73] on textarea at bounding box center [139, 64] width 119 height 27
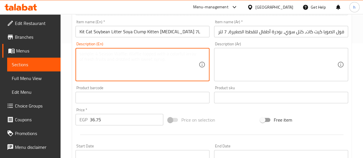
paste textarea ""Soymilk manufacturer generates approximately over thousand tons of soybean was…"
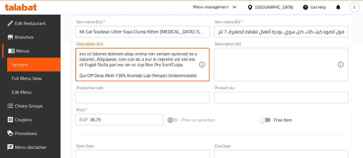
scroll to position [0, 0]
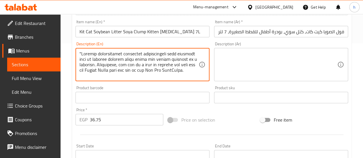
drag, startPoint x: 82, startPoint y: 53, endPoint x: 78, endPoint y: 53, distance: 3.5
click at [78, 53] on div "Description (En)" at bounding box center [142, 64] width 134 height 33
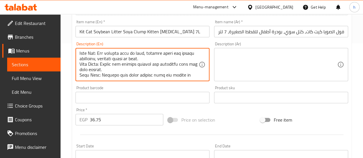
scroll to position [285, 0]
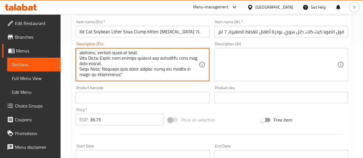
drag, startPoint x: 117, startPoint y: 76, endPoint x: 113, endPoint y: 77, distance: 4.7
click at [113, 77] on textarea at bounding box center [139, 64] width 119 height 27
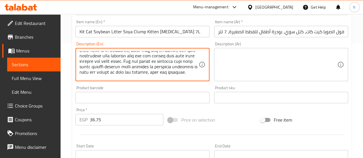
scroll to position [0, 0]
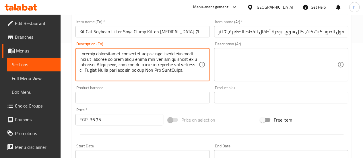
click at [106, 54] on textarea at bounding box center [139, 64] width 119 height 27
type textarea "Soymilk manufacturer generates approximately over thousand tons of soybean wast…"
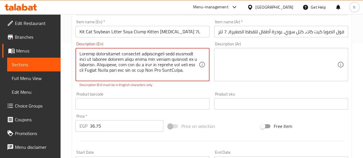
click at [247, 63] on textarea at bounding box center [277, 64] width 119 height 27
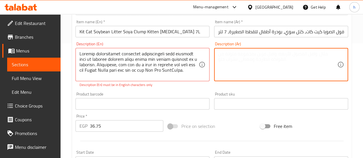
paste textarea "يُنتج مُصنّع حليب الصويا ما يقارب ألف طن من نفايات فول الصويا يوميًا، والتي يُت…"
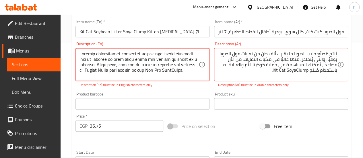
drag, startPoint x: 121, startPoint y: 65, endPoint x: 76, endPoint y: 49, distance: 47.5
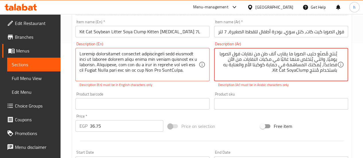
click at [291, 60] on textarea "يُنتج مُصنّع حليب الصويا ما يقارب ألف طن من نفايات فول الصويا يوميًا، والتي يُت…" at bounding box center [277, 64] width 119 height 27
click at [269, 68] on textarea "يُنتج مُصنّع حليب الصويا ما يقارب ألف طن من نفايات فول الصويا يوميًا، والتي يُت…" at bounding box center [277, 64] width 119 height 27
drag, startPoint x: 244, startPoint y: 58, endPoint x: 361, endPoint y: 56, distance: 116.8
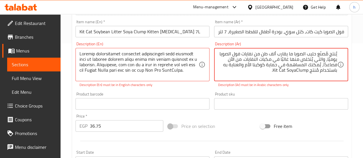
click at [361, 56] on div "Home / Restaurants management / Menus / Sections / item / update Litter And Tra…" at bounding box center [212, 95] width 303 height 393
paste textarea "تج مصنع حليب الصويا ما يقارب ألف طن من نفايات فول الصويا يوميًا والتي يتم التخل…"
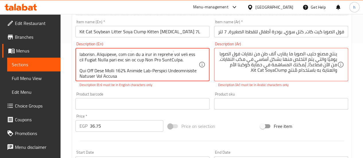
scroll to position [18, 0]
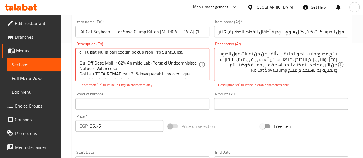
drag, startPoint x: 121, startPoint y: 65, endPoint x: 126, endPoint y: 59, distance: 7.8
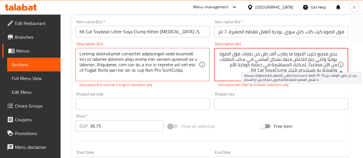
drag, startPoint x: 250, startPoint y: 69, endPoint x: 343, endPoint y: 67, distance: 93.6
paste textarea "من الآن فصاعدًا، يمكنك أن تكون جزءًا من حماية ورعاية أمنا الأرض باستخدام Kit Ca…"
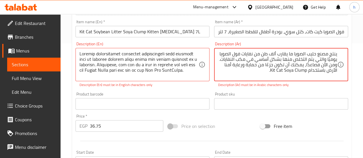
click at [335, 64] on textarea "ينتج مصنع حليب الصويا ما يقارب ألف طن من نفايات فول الصويا يوميًا والتي يتم الت…" at bounding box center [277, 64] width 119 height 27
drag, startPoint x: 307, startPoint y: 70, endPoint x: 285, endPoint y: 70, distance: 22.4
click at [285, 70] on textarea "ينتج مصنع حليب الصويا ما يقارب ألف طن من نفايات فول الصويا يوميًا والتي يتم الت…" at bounding box center [277, 64] width 119 height 27
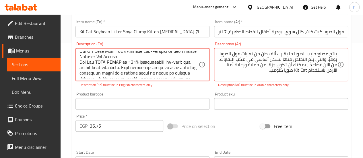
scroll to position [23, 0]
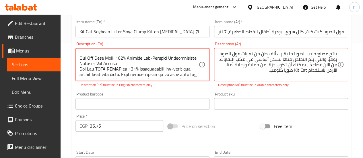
click at [148, 63] on textarea at bounding box center [139, 64] width 119 height 27
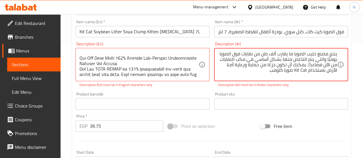
paste textarea "رمل قطط كيت كات سويا كلومب، طبيعي 100%، صديق للبيئة، قابل للتحلل الحيوي، مصنوع …"
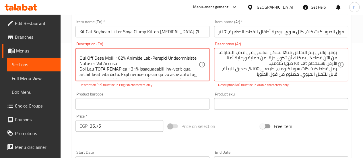
click at [105, 64] on textarea at bounding box center [139, 64] width 119 height 27
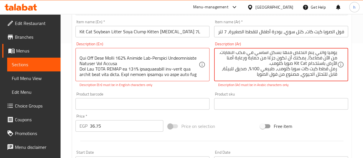
click at [304, 69] on textarea "ينتج مصنع حليب الصويا ما يقارب ألف طن من نفايات فول الصويا يوميًا والتي يتم الت…" at bounding box center [277, 64] width 119 height 27
click at [303, 69] on textarea "ينتج مصنع حليب الصويا ما يقارب ألف طن من نفايات فول الصويا يوميًا والتي يتم الت…" at bounding box center [277, 64] width 119 height 27
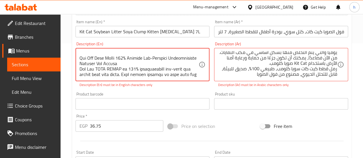
drag, startPoint x: 92, startPoint y: 64, endPoint x: 79, endPoint y: 62, distance: 13.4
click at [79, 62] on div "Description (En)" at bounding box center [142, 64] width 134 height 33
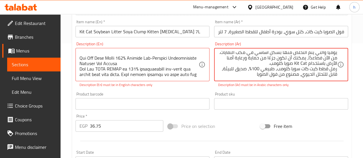
drag, startPoint x: 317, startPoint y: 69, endPoint x: 302, endPoint y: 69, distance: 14.9
paste textarea "Kit Cat"
drag, startPoint x: 300, startPoint y: 70, endPoint x: 304, endPoint y: 70, distance: 3.4
click at [304, 70] on textarea "ينتج مصنع حليب الصويا ما يقارب ألف طن من نفايات فول الصويا يوميًا والتي يتم الت…" at bounding box center [277, 64] width 119 height 27
drag, startPoint x: 286, startPoint y: 76, endPoint x: 298, endPoint y: 77, distance: 12.1
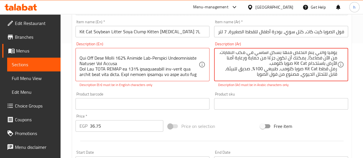
click at [298, 77] on textarea "ينتج مصنع حليب الصويا ما يقارب ألف طن من نفايات فول الصويا يوميًا والتي يتم الت…" at bounding box center [277, 64] width 119 height 27
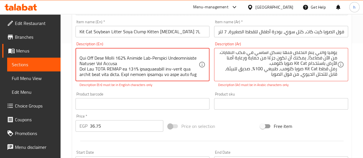
click at [125, 77] on textarea at bounding box center [139, 64] width 119 height 27
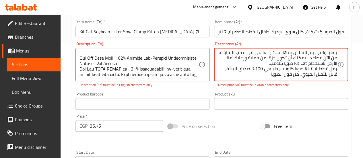
click at [241, 76] on textarea "ينتج مصنع حليب الصويا ما يقارب ألف طن من نفايات فول الصويا يوميًا والتي يتم الت…" at bounding box center [277, 64] width 119 height 27
type textarea "ينتج مصنع حليب الصويا ما يقارب ألف طن من نفايات فول الصويا يوميًا والتي يتم الت…"
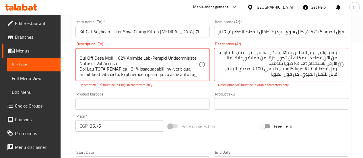
click at [173, 75] on textarea at bounding box center [139, 64] width 119 height 27
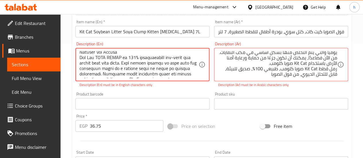
click at [130, 65] on textarea at bounding box center [139, 64] width 119 height 27
paste textarea "wasted"
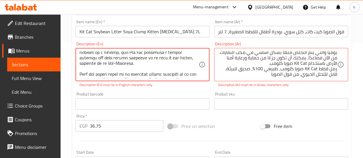
type textarea "Soymilk manufacturer generates approximately over thousand tons of soybean wast…"
click at [260, 79] on div "ينتج مصنع حليب الصويا ما يقارب ألف طن من نفايات فول الصويا يوميًا والتي يتم الت…" at bounding box center [281, 64] width 134 height 33
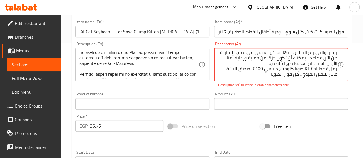
paste textarea "Kit Cat صويا كلومب هو رمل قطط قابل للتحلل الحيوي بنسبة 100% قائم على فول الصويا…"
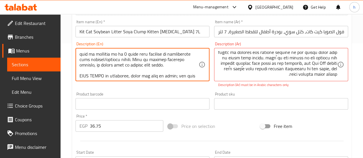
scroll to position [90, 0]
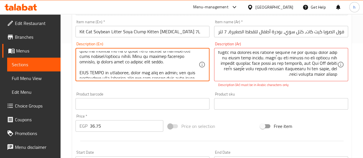
click at [151, 62] on textarea at bounding box center [139, 64] width 119 height 27
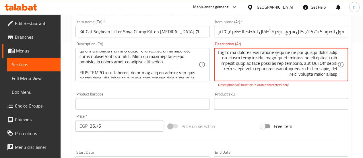
scroll to position [49, 0]
click at [223, 71] on textarea at bounding box center [277, 64] width 119 height 27
paste textarea "يعمل رمل القطط هذا كممتص ممتاز للسوائل، إذ يمتص الرطوبة حتى 3 مرات مقارنة برمل …"
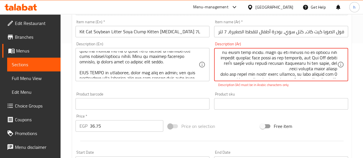
scroll to position [67, 0]
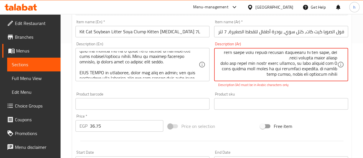
type textarea "ينتج مصنع حليب الصويا ما يقارب ألف طن من نفايات فول الصويا يوميًا والتي يتم الت…"
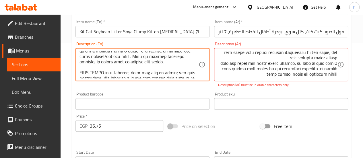
click at [173, 67] on textarea at bounding box center [139, 64] width 119 height 27
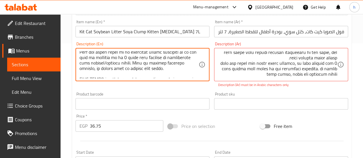
scroll to position [90, 0]
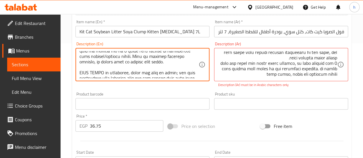
click at [156, 65] on textarea at bounding box center [139, 64] width 119 height 27
click at [146, 58] on textarea at bounding box center [139, 64] width 119 height 27
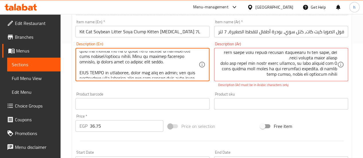
click at [146, 58] on textarea at bounding box center [139, 64] width 119 height 27
paste textarea
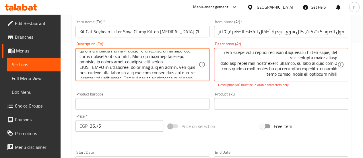
scroll to position [84, 0]
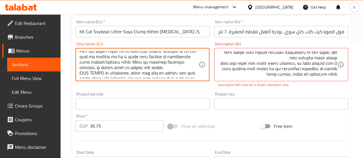
type textarea "Soymilk manufacturer generates approximately over thousand tons of soybean wast…"
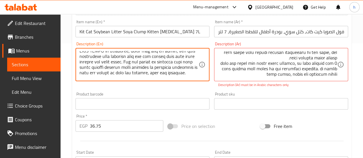
scroll to position [119, 0]
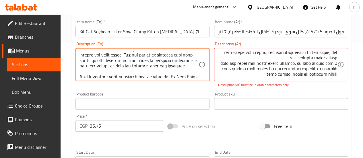
click at [128, 58] on textarea at bounding box center [139, 64] width 119 height 27
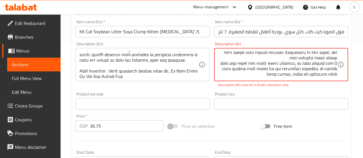
scroll to position [71, 0]
click at [224, 66] on textarea at bounding box center [277, 64] width 119 height 27
paste textarea "صويا كلومب سهلة التنظيف، وهي خفيفة وسهلة التجميع، ذات معدل امتصاص سريع، وتحمي ق…"
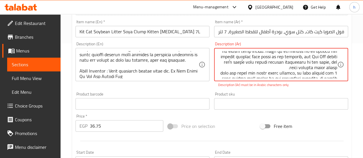
scroll to position [23, 0]
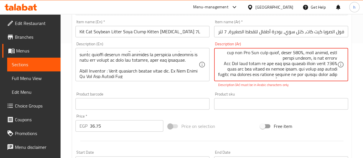
click at [264, 58] on textarea at bounding box center [277, 64] width 119 height 27
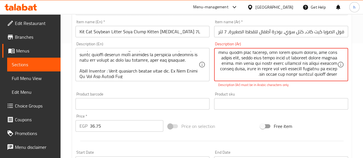
scroll to position [120, 0]
click at [281, 66] on textarea at bounding box center [277, 64] width 119 height 27
type textarea "ينتج مصنع حليب الصويا ما يقارب ألف طن من نفايات فول الصويا يوميًا والتي يتم الت…"
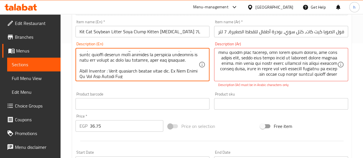
click at [151, 58] on textarea at bounding box center [139, 64] width 119 height 27
paste textarea ","
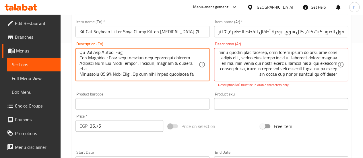
scroll to position [156, 0]
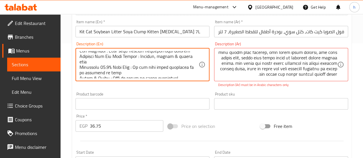
click at [148, 61] on textarea at bounding box center [139, 64] width 119 height 27
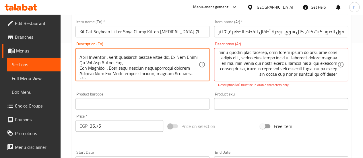
scroll to position [150, 0]
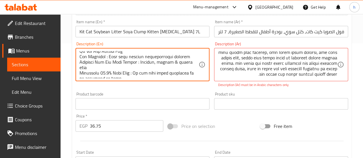
click at [150, 58] on textarea at bounding box center [139, 64] width 119 height 27
click at [152, 61] on textarea at bounding box center [139, 64] width 119 height 27
drag, startPoint x: 180, startPoint y: 57, endPoint x: 69, endPoint y: 58, distance: 110.8
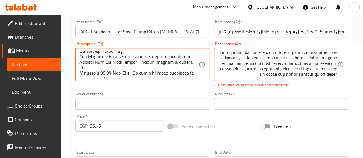
click at [69, 58] on div "Home / Restaurants management / Menus / Sections / item / update Litter And Tra…" at bounding box center [212, 95] width 303 height 393
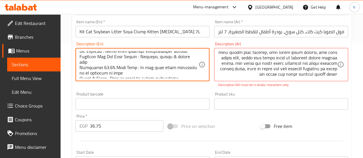
type textarea "Soymilk manufacturer generates approximately over thousand tons of soybean wast…"
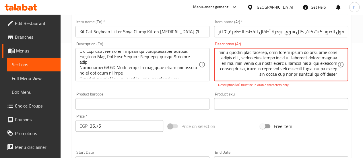
paste textarea "لا تلتصق بصندوق رمل القطط."
click at [255, 60] on textarea at bounding box center [277, 64] width 119 height 27
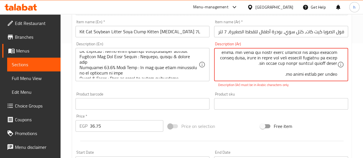
scroll to position [125, 0]
click at [258, 65] on textarea at bounding box center [277, 64] width 119 height 27
type textarea "ينتج مصنع حليب الصويا ما يقارب ألف طن من نفايات فول الصويا يوميًا والتي يتم الت…"
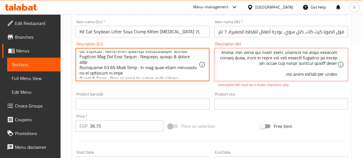
click at [154, 65] on textarea at bounding box center [139, 64] width 119 height 27
click at [156, 63] on textarea at bounding box center [139, 64] width 119 height 27
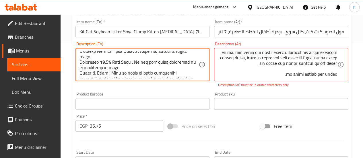
click at [149, 62] on textarea at bounding box center [139, 64] width 119 height 27
type textarea "Soymilk manufacturer generates approximately over thousand tons of soybean wast…"
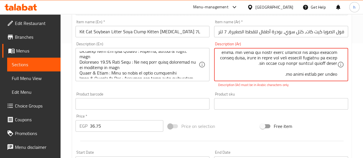
paste textarea "مناسب لجميع المراحل العمرية. القطط الصغيرة، والبالغة والكبيرة."
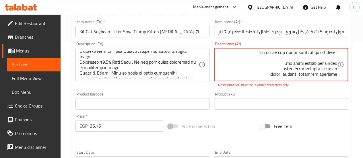
scroll to position [127, 0]
click at [265, 65] on textarea at bounding box center [277, 64] width 119 height 27
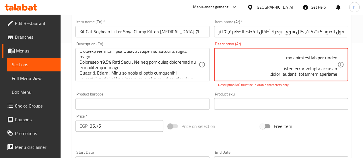
scroll to position [147, 0]
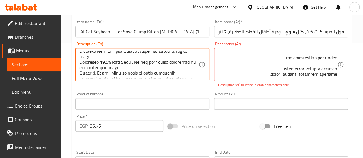
click at [105, 66] on textarea at bounding box center [139, 64] width 119 height 27
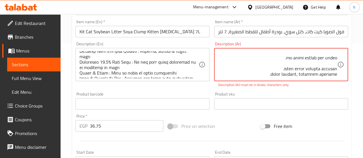
paste textarea "خالٍ من الغبار بنسبة 99.9% تقريبًا لذا ستتجنب استنشاق الغبار أو تنظيفه."
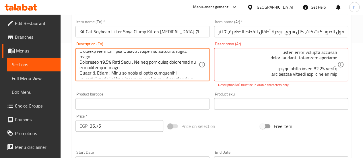
click at [156, 67] on textarea at bounding box center [139, 64] width 119 height 27
click at [156, 71] on textarea at bounding box center [139, 64] width 119 height 27
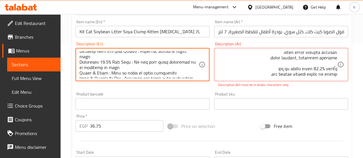
click at [156, 71] on textarea at bounding box center [139, 64] width 119 height 27
click at [153, 74] on textarea at bounding box center [139, 64] width 119 height 27
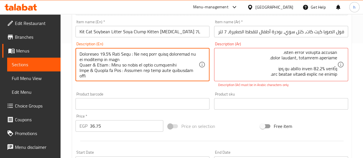
scroll to position [161, 0]
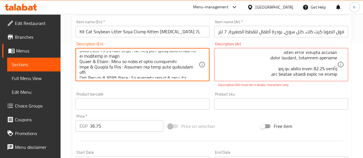
click at [161, 68] on textarea at bounding box center [139, 64] width 119 height 27
click at [161, 65] on textarea at bounding box center [139, 64] width 119 height 27
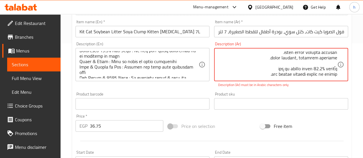
click at [263, 77] on textarea at bounding box center [277, 64] width 119 height 27
paste textarea "مغرفة وشطف آمن للشطف بكميات صغيرة"
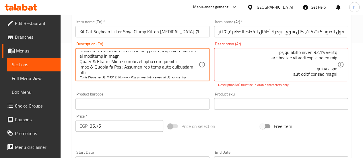
click at [133, 71] on textarea at bounding box center [139, 64] width 119 height 27
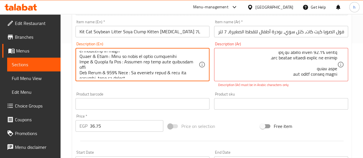
scroll to position [161, 0]
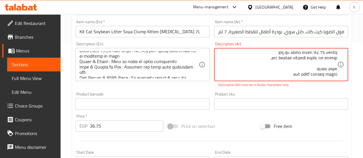
paste textarea "ناعم ولطيف على المخلب. مثالي للقطط ذات المخالب الحساسة."
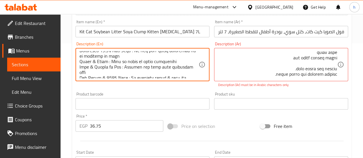
click at [109, 74] on textarea at bounding box center [139, 64] width 119 height 27
click at [113, 73] on textarea at bounding box center [139, 64] width 119 height 27
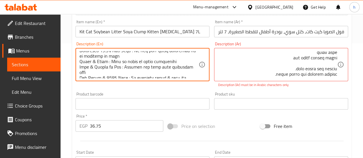
click at [113, 73] on textarea at bounding box center [139, 64] width 119 height 27
click at [115, 72] on textarea at bounding box center [139, 64] width 119 height 27
click at [116, 73] on textarea at bounding box center [139, 64] width 119 height 27
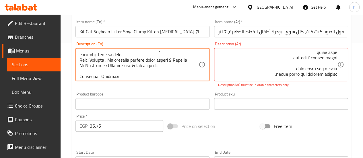
scroll to position [161, 0]
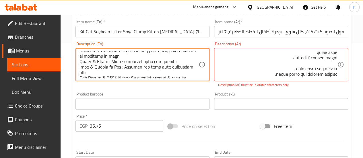
click at [177, 77] on textarea at bounding box center [139, 64] width 119 height 27
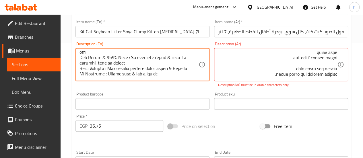
scroll to position [184, 0]
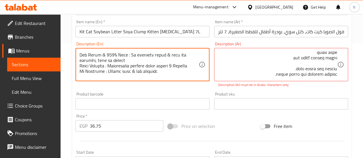
click at [144, 59] on textarea at bounding box center [139, 64] width 119 height 27
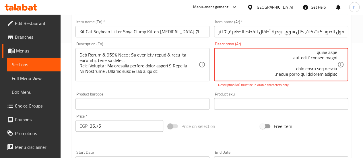
click at [274, 74] on textarea at bounding box center [277, 64] width 119 height 27
paste textarea "غير سام وآمن 100%"
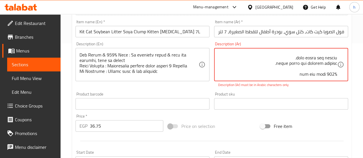
scroll to position [198, 0]
type textarea "ينتج مصنع حليب الصويا ما يقارب ألف طن من نفايات فول الصويا يوميًا والتي يتم الت…"
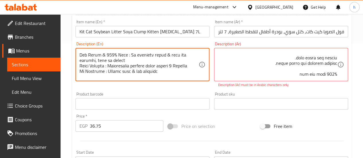
drag, startPoint x: 123, startPoint y: 55, endPoint x: 129, endPoint y: 60, distance: 7.3
click at [129, 60] on textarea at bounding box center [139, 64] width 119 height 27
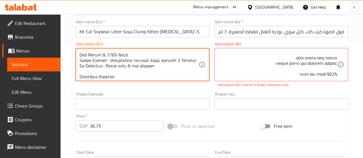
scroll to position [184, 0]
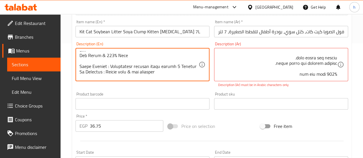
type textarea "Soymilk manufacturer generates approximately over thousand tons of soybean wast…"
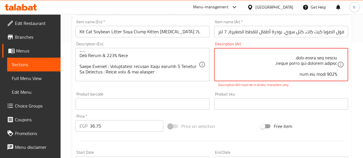
paste textarea "التحكم في الروائح يُزيل الروائح بفعالية في غضون 5 دقائق."
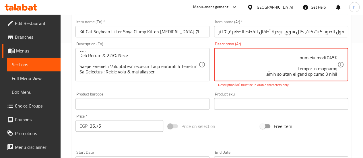
scroll to position [209, 0]
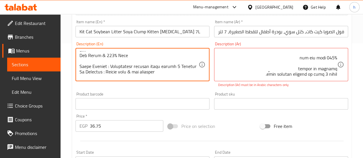
click at [135, 73] on textarea at bounding box center [139, 64] width 119 height 27
click at [257, 78] on div "Description (Ar)" at bounding box center [281, 64] width 134 height 33
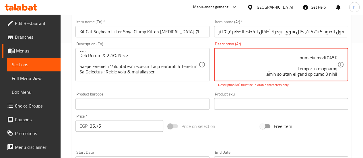
paste textarea "لا يترك أثرًا. أقل فوضى، وصديق للمخالب."
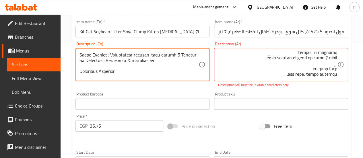
scroll to position [207, 0]
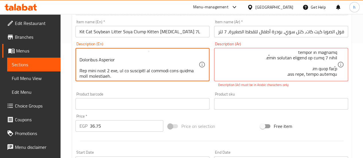
click at [119, 60] on textarea at bounding box center [139, 64] width 119 height 27
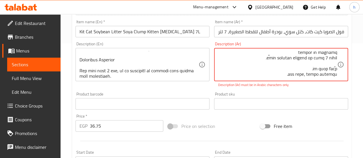
paste textarea "Important Reminder"
paste textarea "تذكير هام"
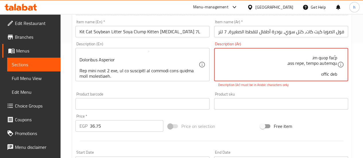
scroll to position [240, 0]
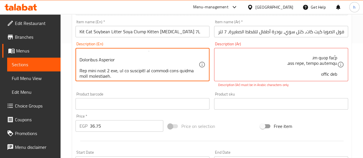
click at [146, 73] on textarea at bounding box center [139, 64] width 119 height 27
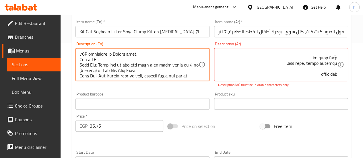
scroll to position [216, 0]
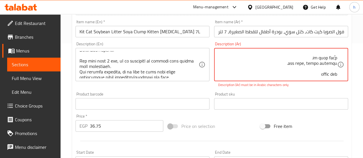
paste textarea "بالنسبة لأكثر من قطة، فمن المستحسن التخلص من القمامة المستخدمة بشكل متكرر."
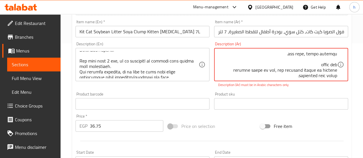
scroll to position [247, 0]
click at [307, 65] on textarea at bounding box center [277, 64] width 119 height 27
click at [312, 64] on textarea at bounding box center [277, 64] width 119 height 27
click at [310, 63] on textarea at bounding box center [277, 64] width 119 height 27
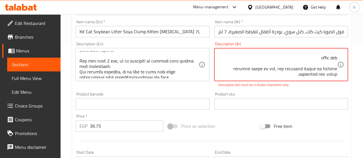
click at [239, 68] on textarea at bounding box center [277, 64] width 119 height 27
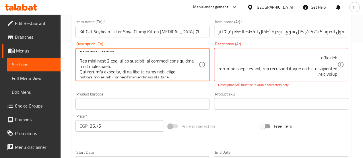
click at [118, 72] on textarea at bounding box center [139, 64] width 119 height 27
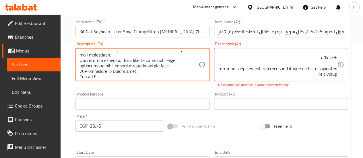
scroll to position [239, 0]
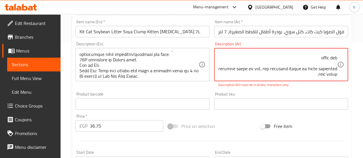
paste textarea "لأسباب تتعلق بالنظافة، من الأفضل غسل يديك فورًا بعد تنظيف/تفريغ الدرج."
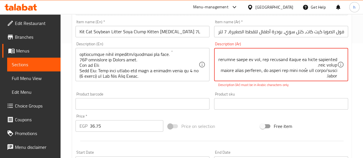
scroll to position [263, 0]
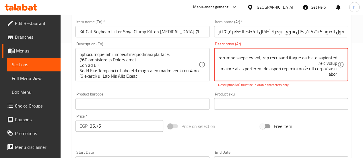
click at [283, 63] on textarea at bounding box center [277, 64] width 119 height 27
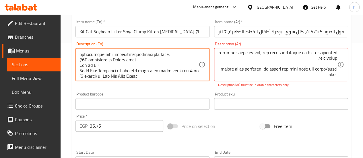
click at [121, 53] on textarea at bounding box center [139, 64] width 119 height 27
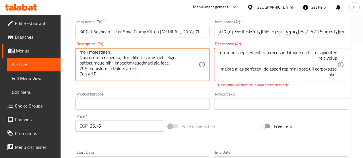
scroll to position [228, 0]
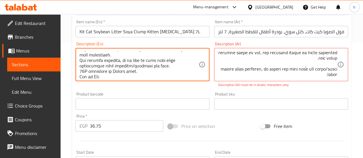
click at [156, 70] on textarea at bounding box center [139, 64] width 119 height 27
click at [92, 62] on textarea at bounding box center [139, 64] width 119 height 27
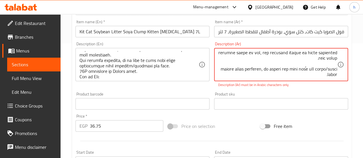
click at [305, 74] on textarea at bounding box center [277, 64] width 119 height 27
click at [323, 75] on textarea at bounding box center [277, 64] width 119 height 27
click at [308, 71] on textarea at bounding box center [277, 64] width 119 height 27
click at [308, 79] on div "Description (Ar)" at bounding box center [281, 64] width 134 height 33
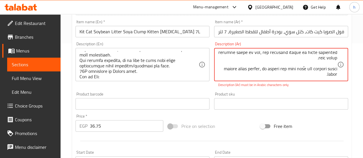
click at [308, 78] on textarea at bounding box center [277, 64] width 119 height 27
click at [326, 76] on textarea at bounding box center [277, 64] width 119 height 27
click at [316, 75] on textarea at bounding box center [277, 64] width 119 height 27
click at [317, 73] on textarea at bounding box center [277, 64] width 119 height 27
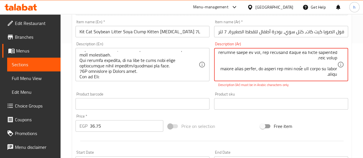
click at [317, 73] on textarea at bounding box center [277, 64] width 119 height 27
click at [307, 74] on textarea at bounding box center [277, 64] width 119 height 27
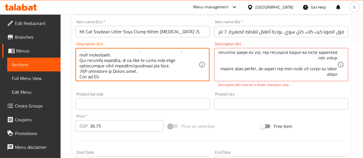
click at [130, 71] on textarea at bounding box center [139, 64] width 119 height 27
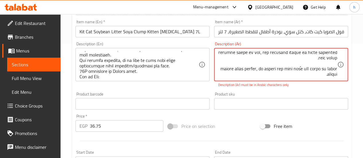
click at [290, 74] on textarea at bounding box center [277, 64] width 119 height 27
paste textarea "14 لترًا متاحًا في روسيا فقط."
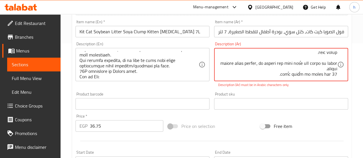
scroll to position [278, 0]
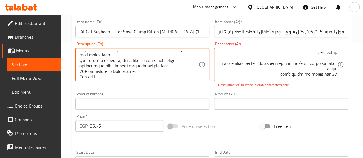
click at [143, 77] on textarea at bounding box center [139, 64] width 119 height 27
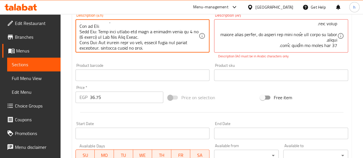
scroll to position [251, 0]
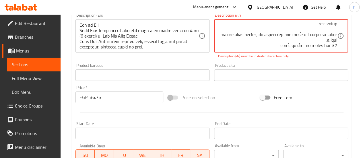
paste textarea "كيفية الاستخدام:"
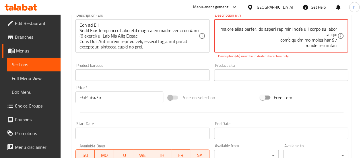
scroll to position [284, 0]
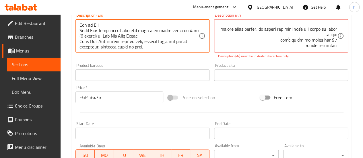
drag, startPoint x: 79, startPoint y: 30, endPoint x: 140, endPoint y: 36, distance: 61.1
drag, startPoint x: 142, startPoint y: 36, endPoint x: 77, endPoint y: 31, distance: 65.7
click at [77, 31] on div "Description (En)" at bounding box center [142, 35] width 134 height 33
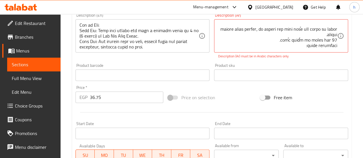
click at [79, 30] on div "Description (En)" at bounding box center [142, 35] width 134 height 33
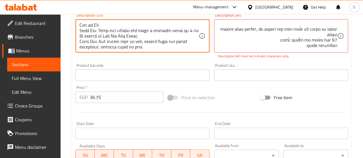
click at [80, 30] on textarea at bounding box center [139, 35] width 119 height 27
drag, startPoint x: 80, startPoint y: 30, endPoint x: 142, endPoint y: 36, distance: 62.7
click at [142, 36] on textarea at bounding box center [139, 35] width 119 height 27
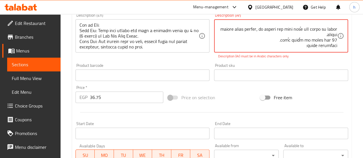
paste textarea "الخطوة الأولى: املأ صندوق الفضلات الخاص بك بعمق لا يقل عن 5 سم (2 بوصة) من Kit …"
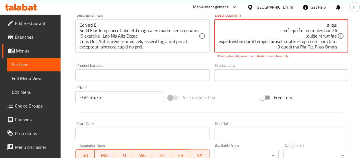
scroll to position [290, 0]
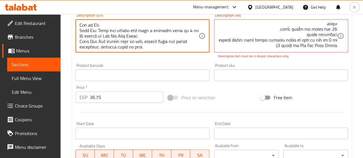
click at [130, 29] on textarea at bounding box center [139, 35] width 119 height 27
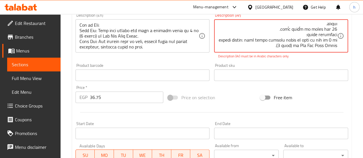
click at [299, 40] on textarea at bounding box center [277, 35] width 119 height 27
click at [270, 39] on textarea at bounding box center [277, 35] width 119 height 27
click at [285, 47] on textarea at bounding box center [277, 35] width 119 height 27
drag, startPoint x: 283, startPoint y: 45, endPoint x: 304, endPoint y: 45, distance: 21.0
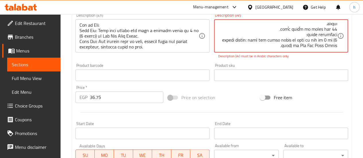
click at [304, 45] on textarea at bounding box center [277, 35] width 119 height 27
click at [251, 48] on textarea at bounding box center [277, 35] width 119 height 27
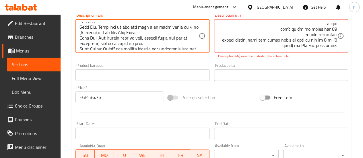
scroll to position [258, 0]
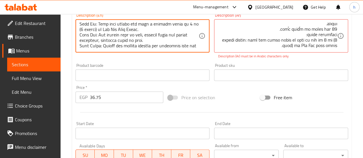
drag, startPoint x: 79, startPoint y: 39, endPoint x: 162, endPoint y: 46, distance: 82.9
click at [163, 39] on textarea at bounding box center [139, 35] width 119 height 27
drag, startPoint x: 161, startPoint y: 40, endPoint x: 79, endPoint y: 36, distance: 82.8
click at [79, 36] on div "Description (En)" at bounding box center [142, 35] width 134 height 33
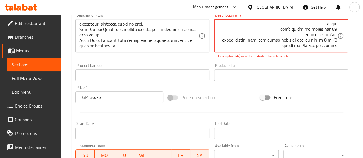
paste textarea "الخطوة الثانية: الجزء الذي يستخدمه الحيوانات الأليفة، يمتص البول ويتكتل على الف…"
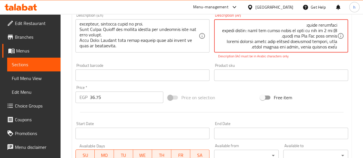
scroll to position [301, 0]
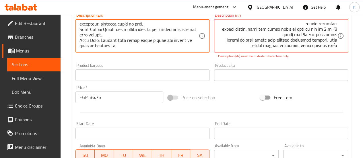
click at [108, 31] on textarea at bounding box center [139, 35] width 119 height 27
click at [113, 30] on textarea at bounding box center [139, 35] width 119 height 27
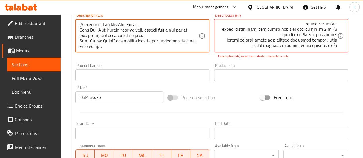
click at [140, 30] on textarea at bounding box center [139, 35] width 119 height 27
click at [157, 37] on textarea at bounding box center [139, 35] width 119 height 27
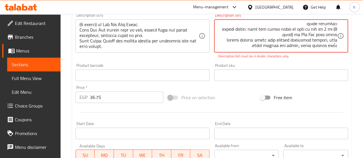
scroll to position [305, 0]
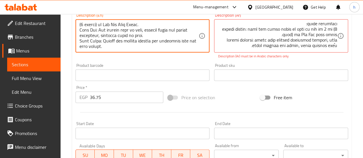
click at [113, 46] on textarea at bounding box center [139, 35] width 119 height 27
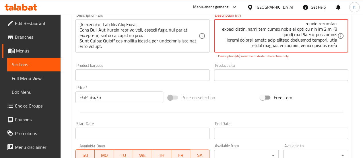
click at [290, 48] on textarea at bounding box center [277, 35] width 119 height 27
paste textarea "الخطوة الثالثة: قم بإزالة الجزء المتكتل ثم قم بتجديده بنفس الكمية."
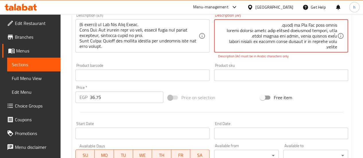
scroll to position [312, 0]
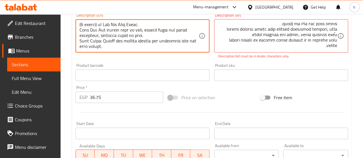
click at [131, 44] on textarea at bounding box center [139, 35] width 119 height 27
click at [141, 42] on textarea at bounding box center [139, 35] width 119 height 27
click at [148, 42] on textarea at bounding box center [139, 35] width 119 height 27
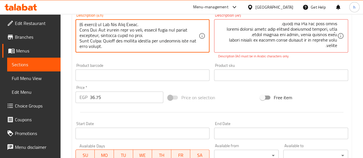
click at [161, 43] on textarea at bounding box center [139, 35] width 119 height 27
click at [148, 44] on textarea at bounding box center [139, 35] width 119 height 27
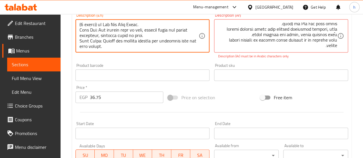
click at [148, 44] on textarea at bounding box center [139, 35] width 119 height 27
click at [166, 42] on textarea at bounding box center [139, 35] width 119 height 27
click at [174, 41] on textarea at bounding box center [139, 35] width 119 height 27
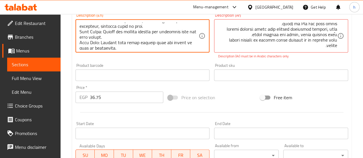
scroll to position [274, 0]
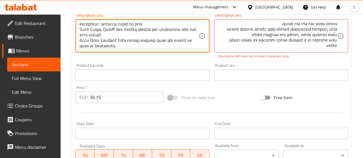
click at [152, 42] on textarea at bounding box center [139, 35] width 119 height 27
click at [244, 50] on div "Description (Ar)" at bounding box center [281, 35] width 134 height 33
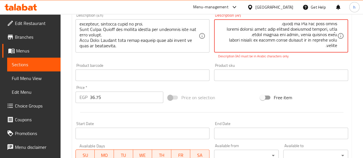
paste textarea "الخطوة الرابعة: يتم التخلص من الجزء المتكتل في المرحاض أو استخدامه كسماد."
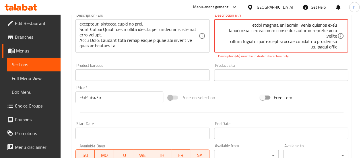
scroll to position [323, 0]
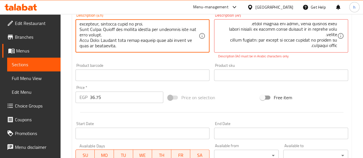
click at [102, 48] on textarea at bounding box center [139, 35] width 119 height 27
click at [154, 43] on textarea at bounding box center [139, 35] width 119 height 27
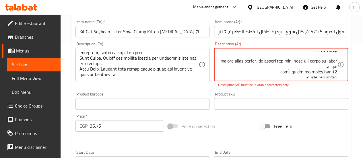
scroll to position [266, 0]
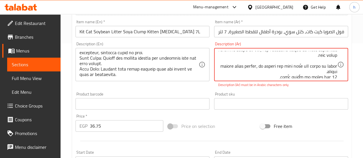
click at [307, 73] on textarea at bounding box center [277, 64] width 119 height 27
click at [305, 72] on textarea at bounding box center [277, 64] width 119 height 27
type textarea "ينتج مصنع حليب الصويا ما يقارب ألف طن من نفايات فول الصويا يوميًا والتي يتم الت…"
